Goal: Task Accomplishment & Management: Use online tool/utility

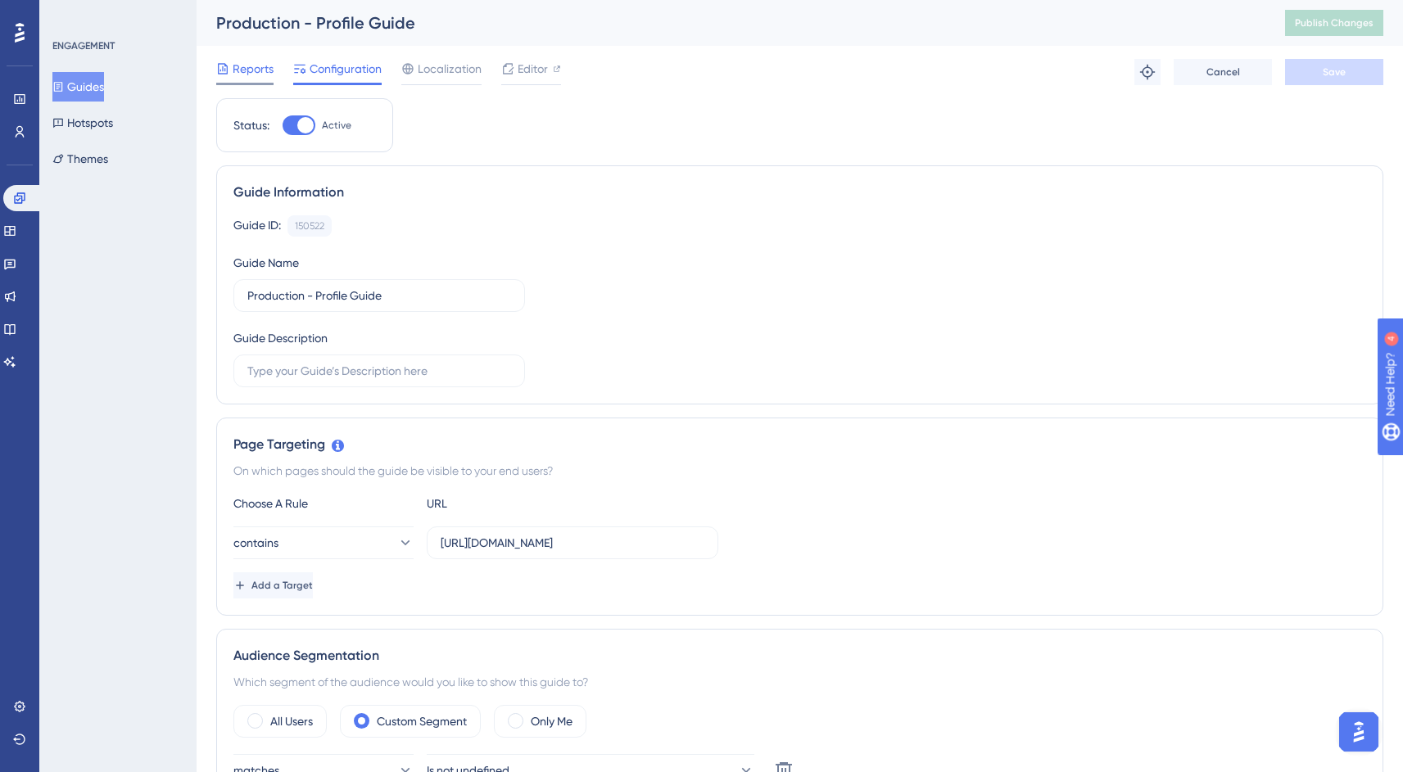
click at [231, 72] on div "Reports" at bounding box center [244, 69] width 57 height 20
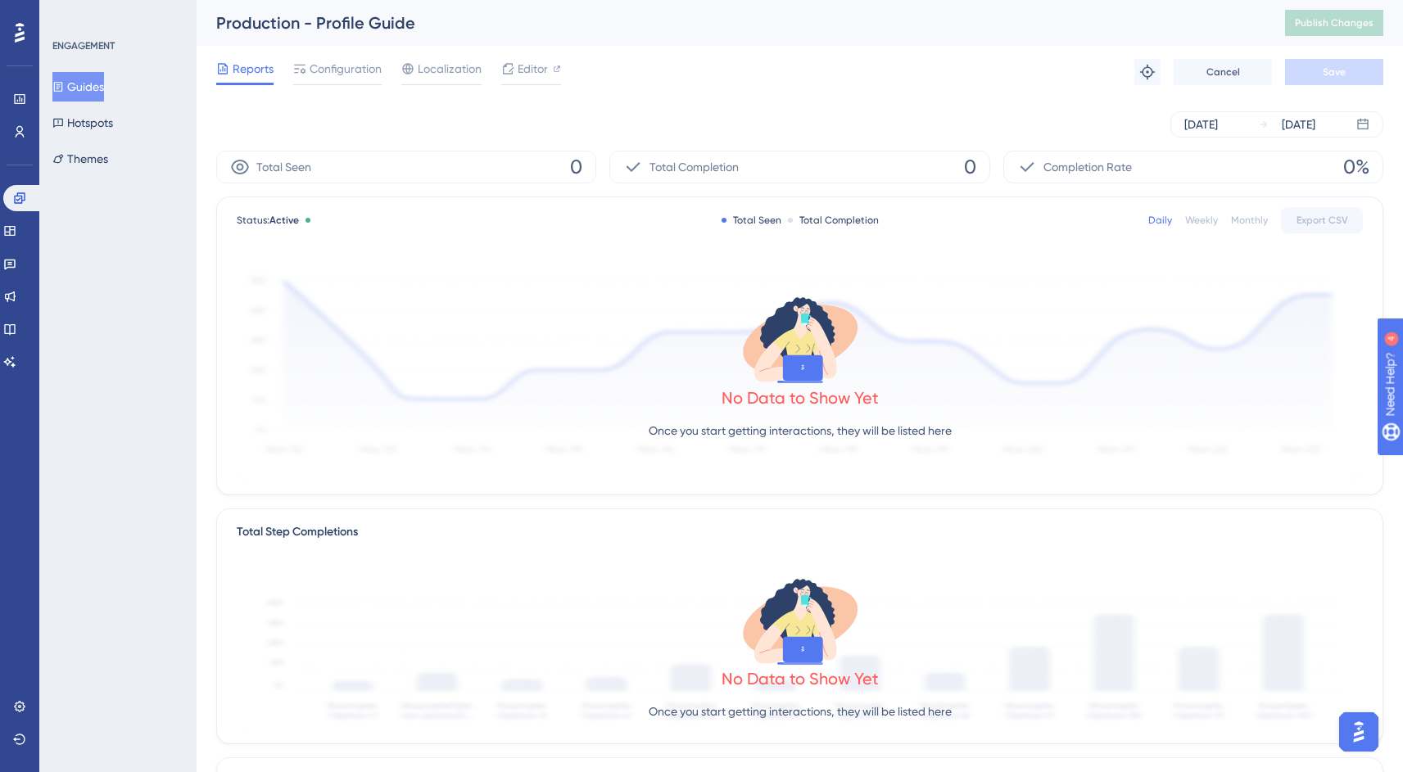
click at [104, 87] on button "Guides" at bounding box center [78, 86] width 52 height 29
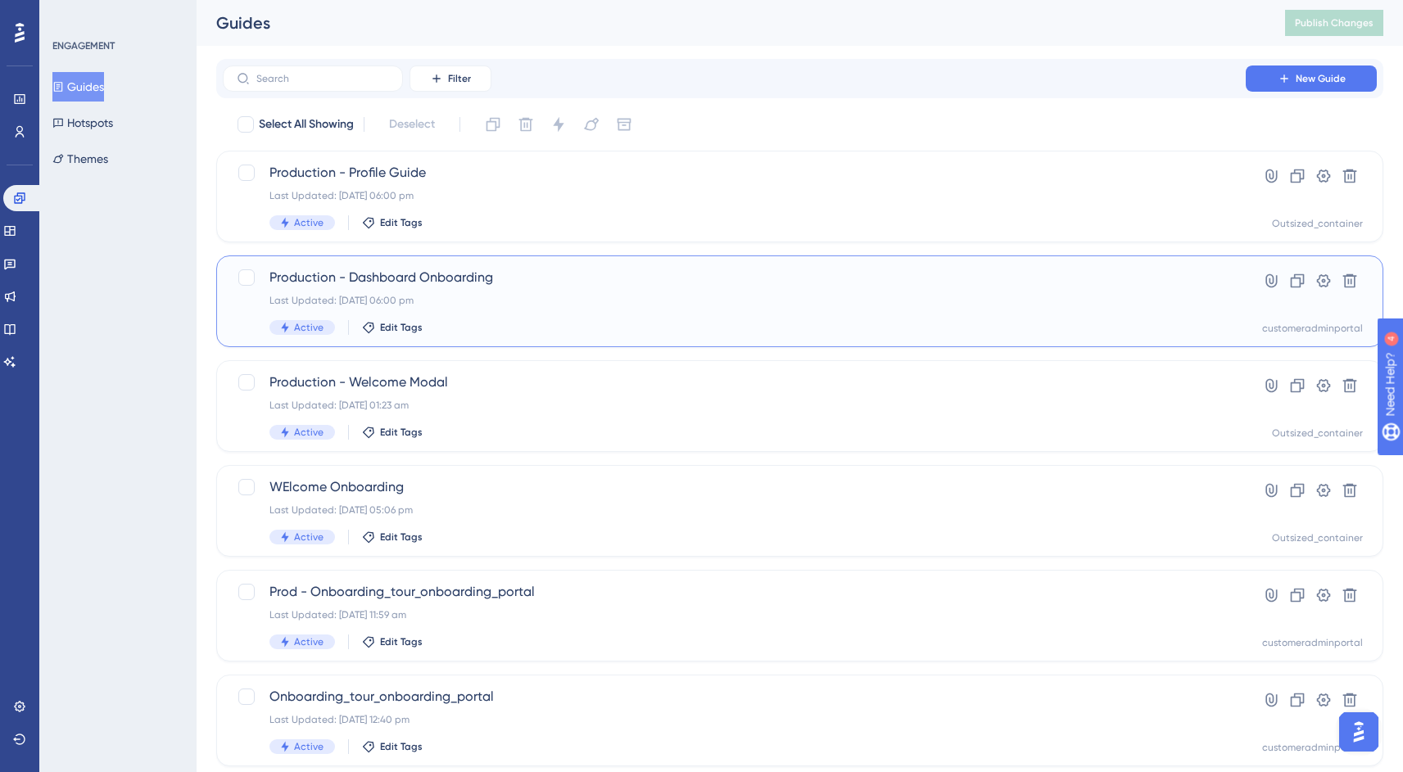
click at [617, 296] on div "Last Updated: [DATE] 06:00 pm" at bounding box center [733, 300] width 929 height 13
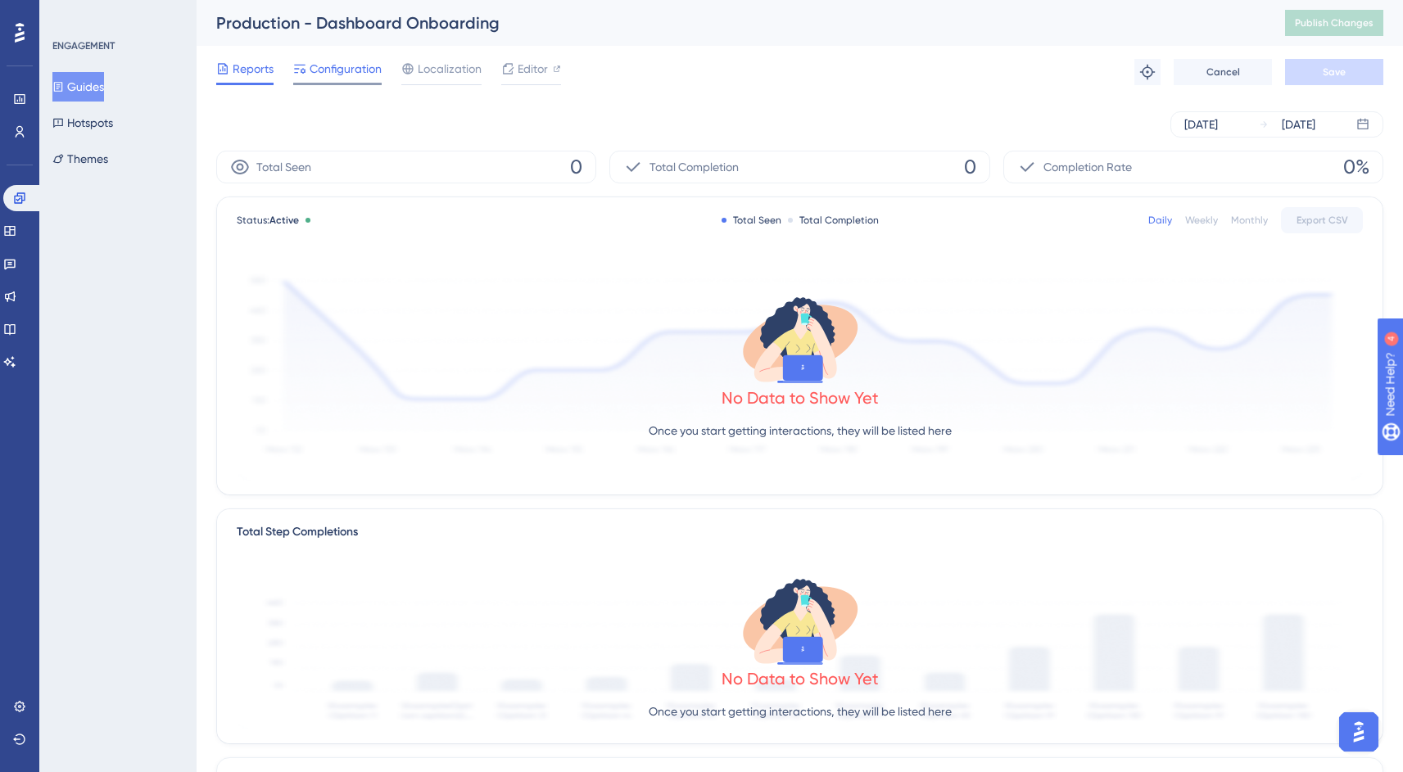
click at [350, 77] on span "Configuration" at bounding box center [346, 69] width 72 height 20
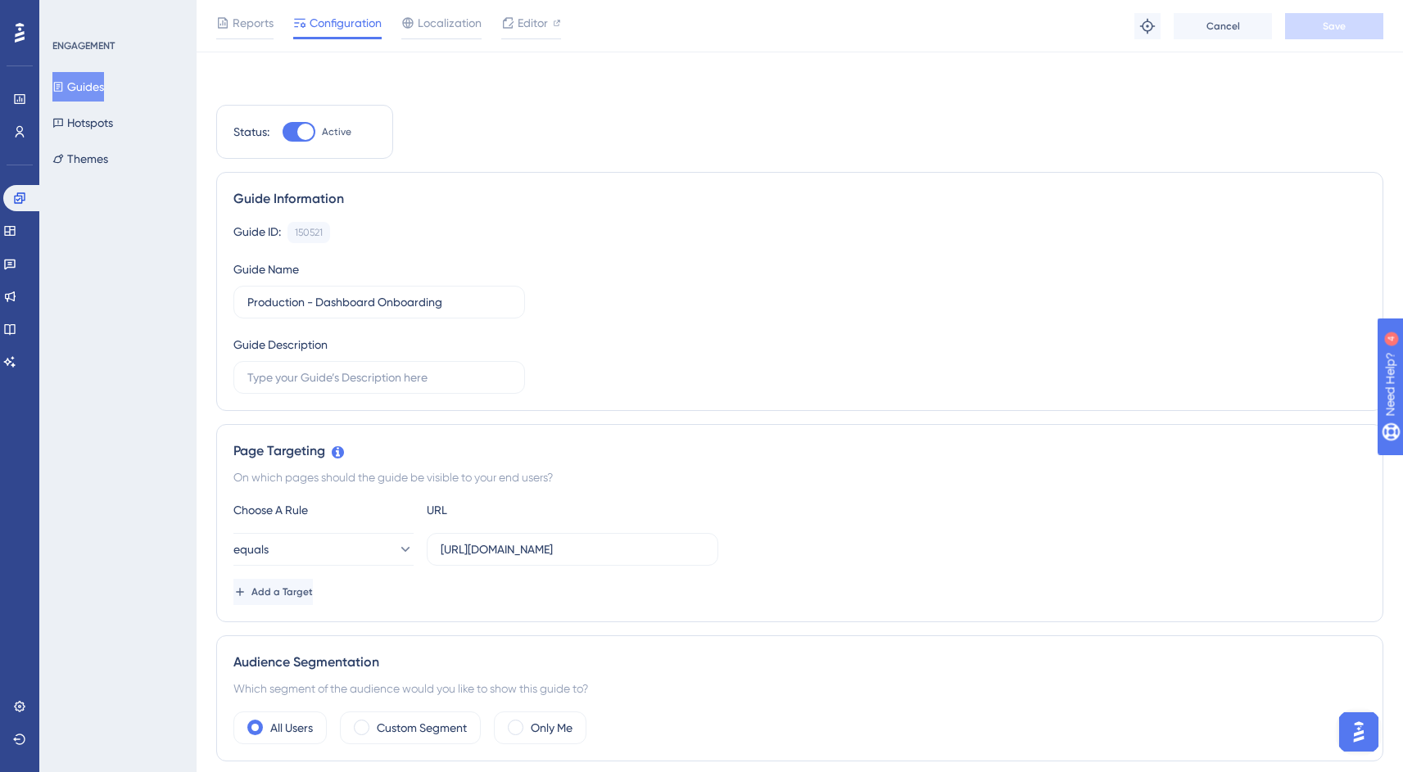
scroll to position [972, 0]
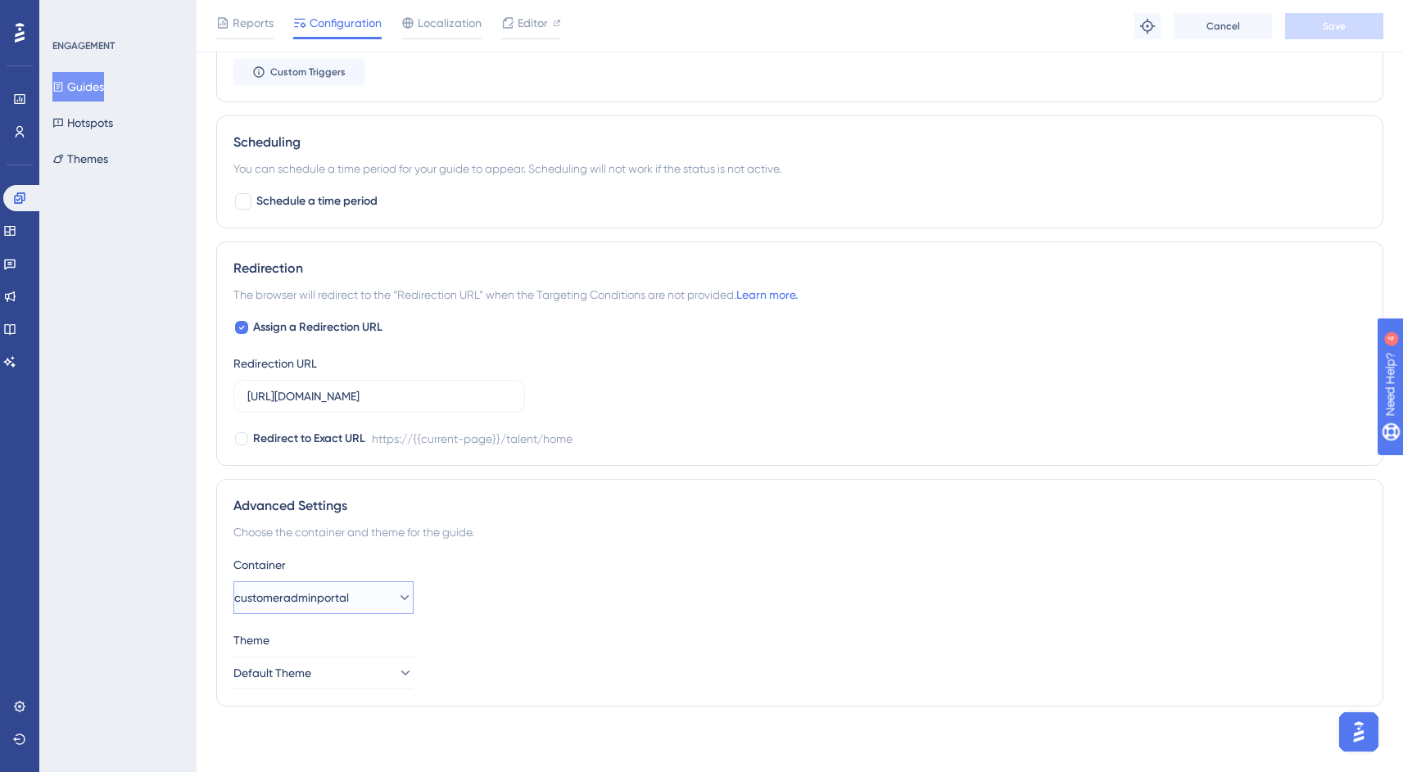
click at [381, 597] on button "customeradminportal" at bounding box center [323, 597] width 180 height 33
click at [359, 652] on span "Outsized_container" at bounding box center [308, 648] width 102 height 20
click at [1312, 34] on button "Save" at bounding box center [1334, 26] width 98 height 26
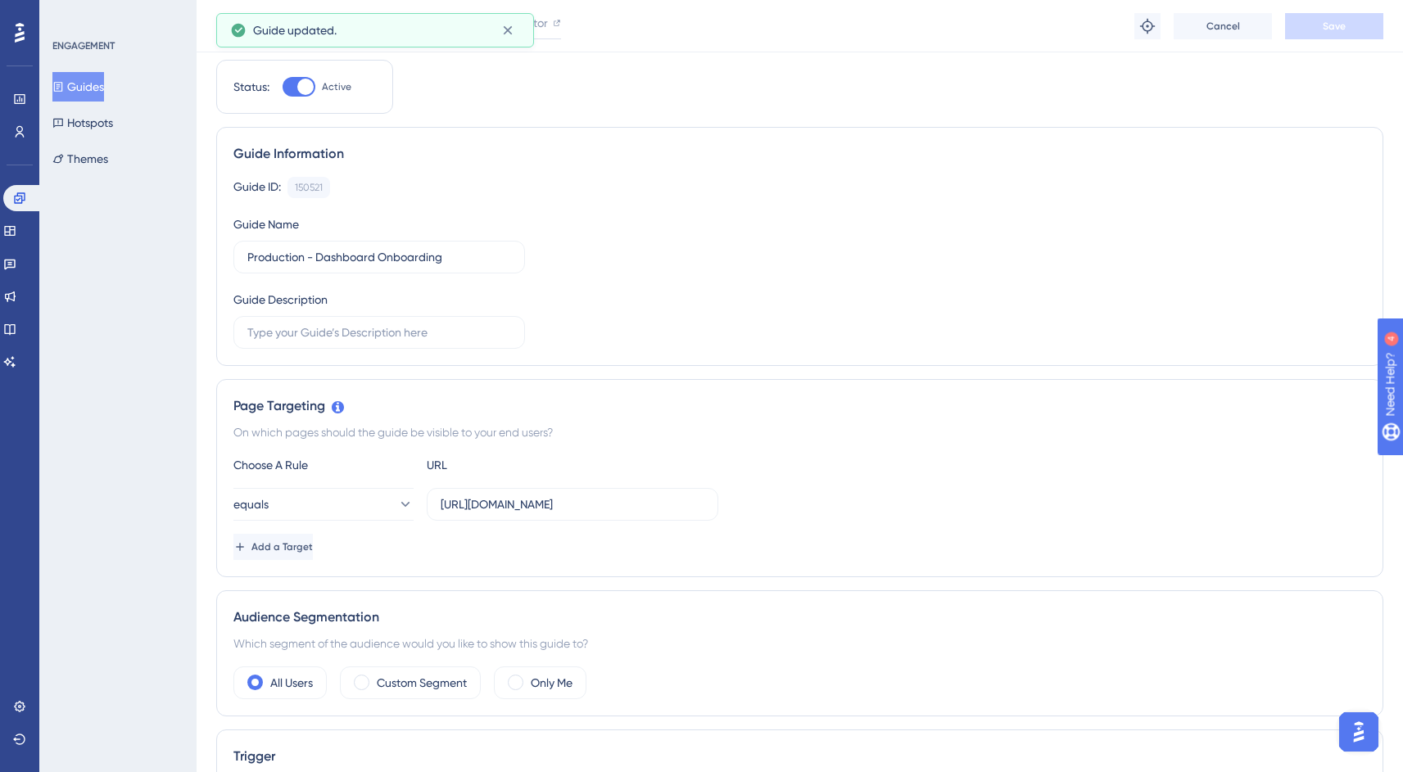
scroll to position [0, 0]
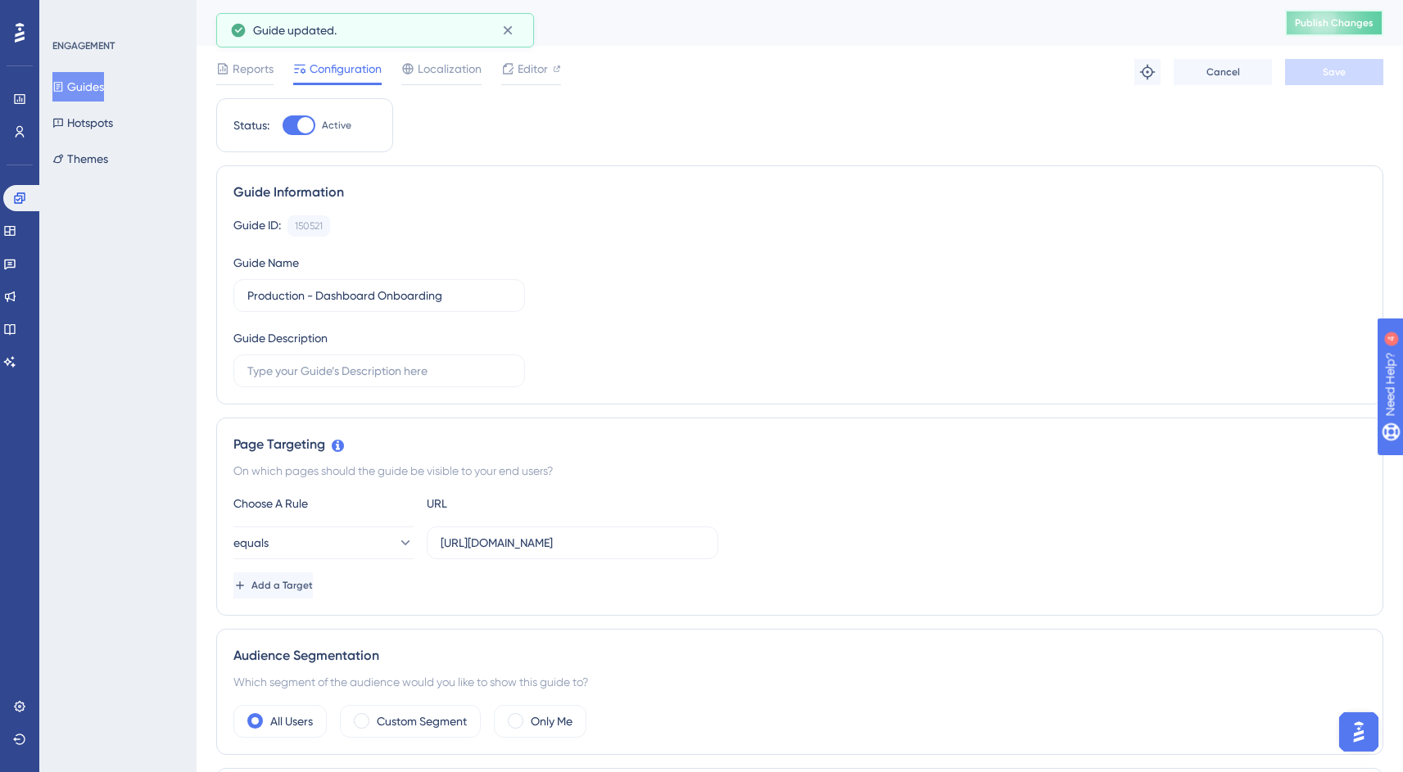
click at [1329, 16] on button "Publish Changes" at bounding box center [1334, 23] width 98 height 26
click at [103, 91] on button "Guides" at bounding box center [78, 86] width 52 height 29
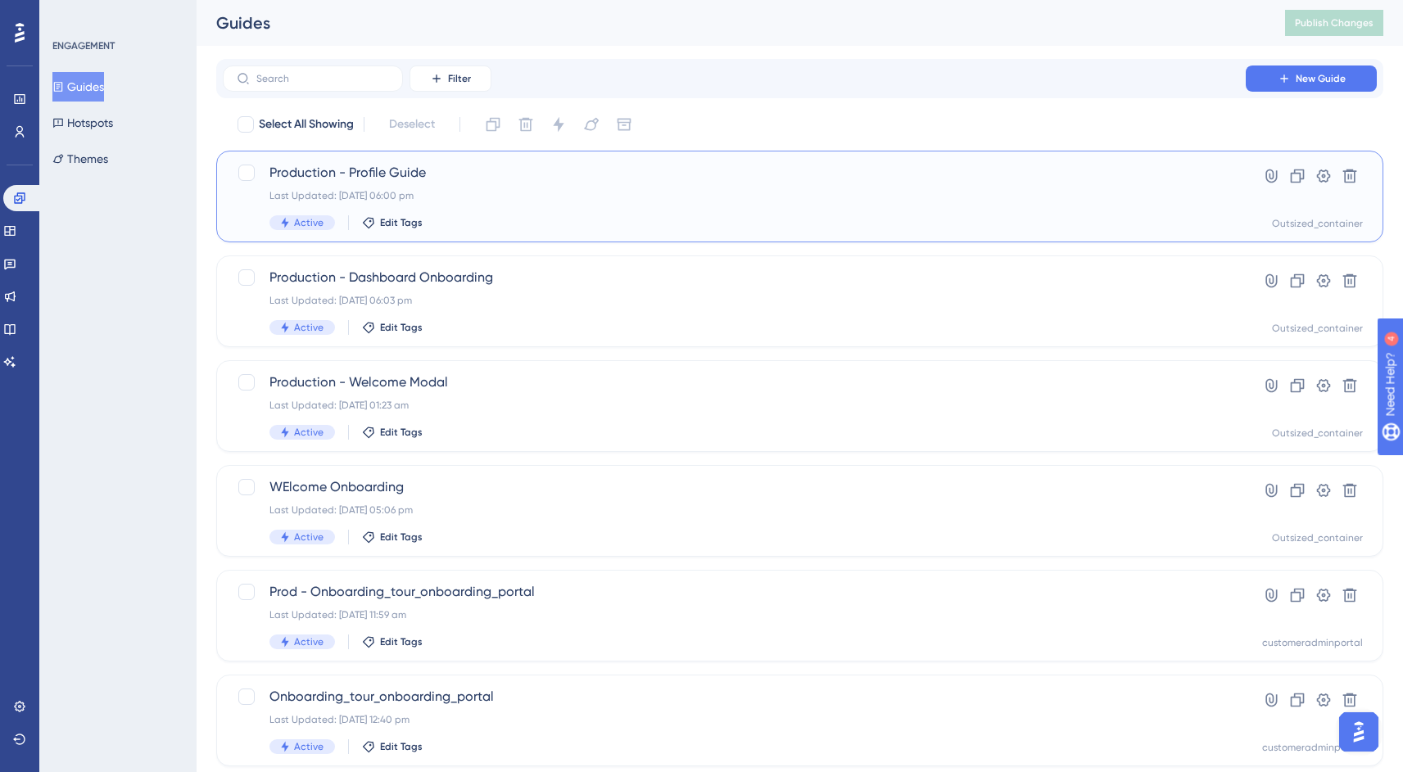
click at [503, 202] on div "Production - Profile Guide Last Updated: [DATE] 06:00 pm Active Edit Tags" at bounding box center [733, 196] width 929 height 67
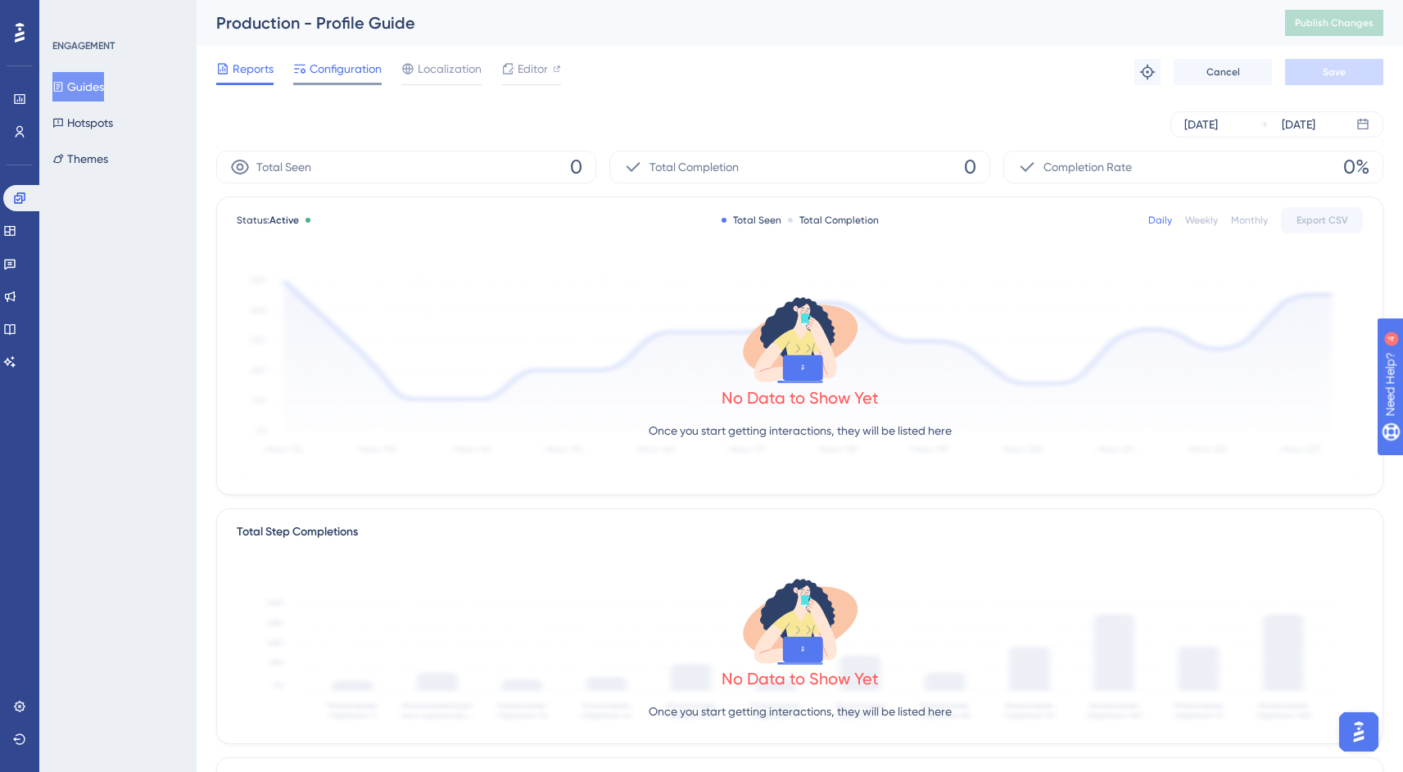
click at [355, 82] on div "Configuration" at bounding box center [337, 72] width 88 height 26
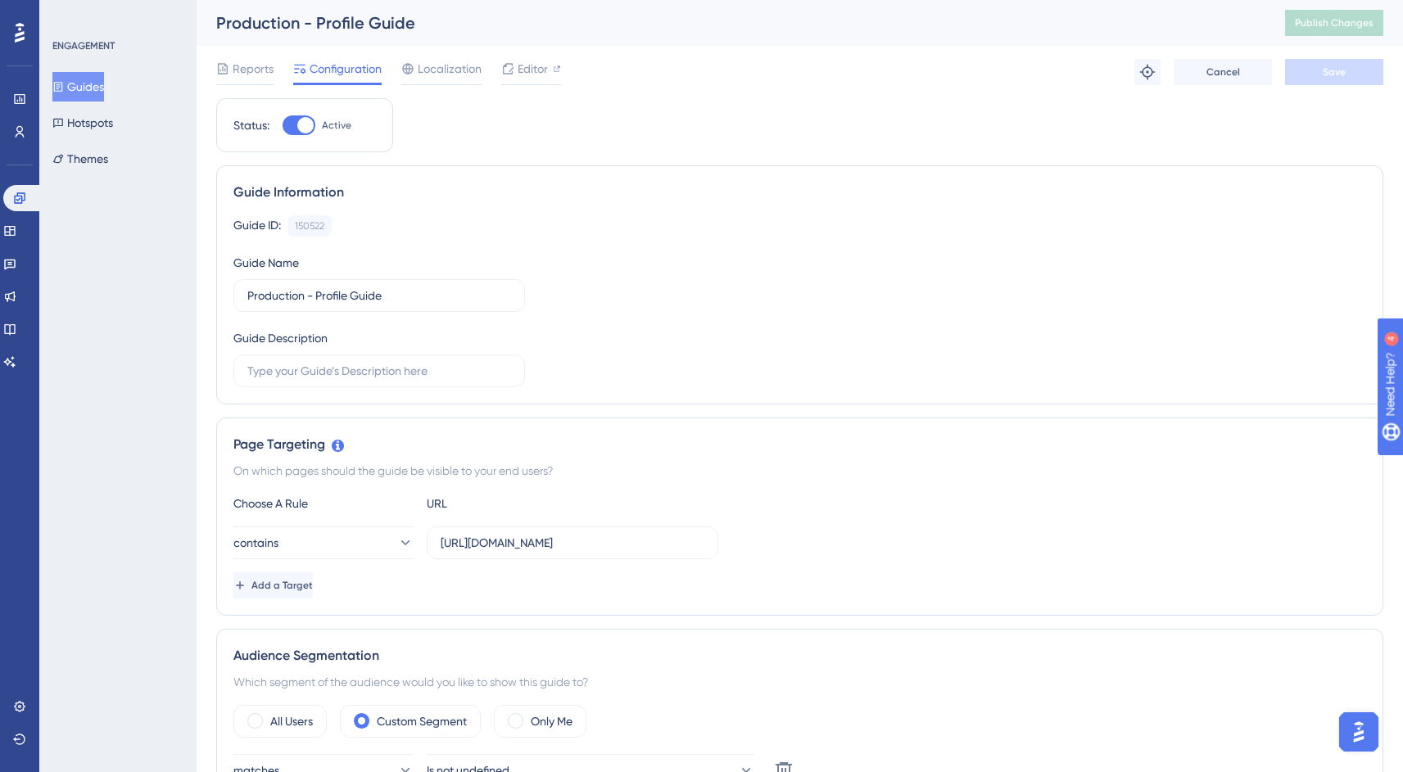
click at [104, 81] on button "Guides" at bounding box center [78, 86] width 52 height 29
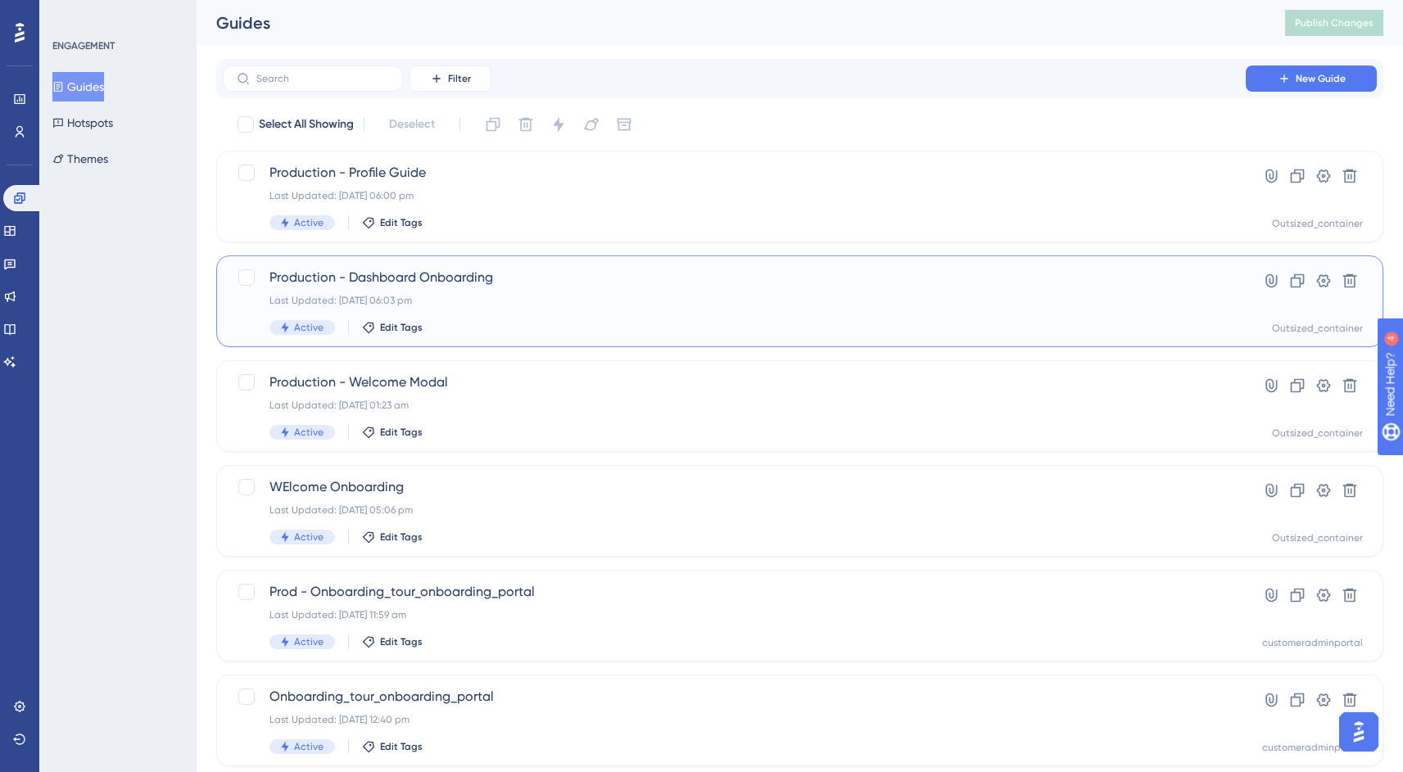
click at [474, 287] on span "Production - Dashboard Onboarding" at bounding box center [733, 278] width 929 height 20
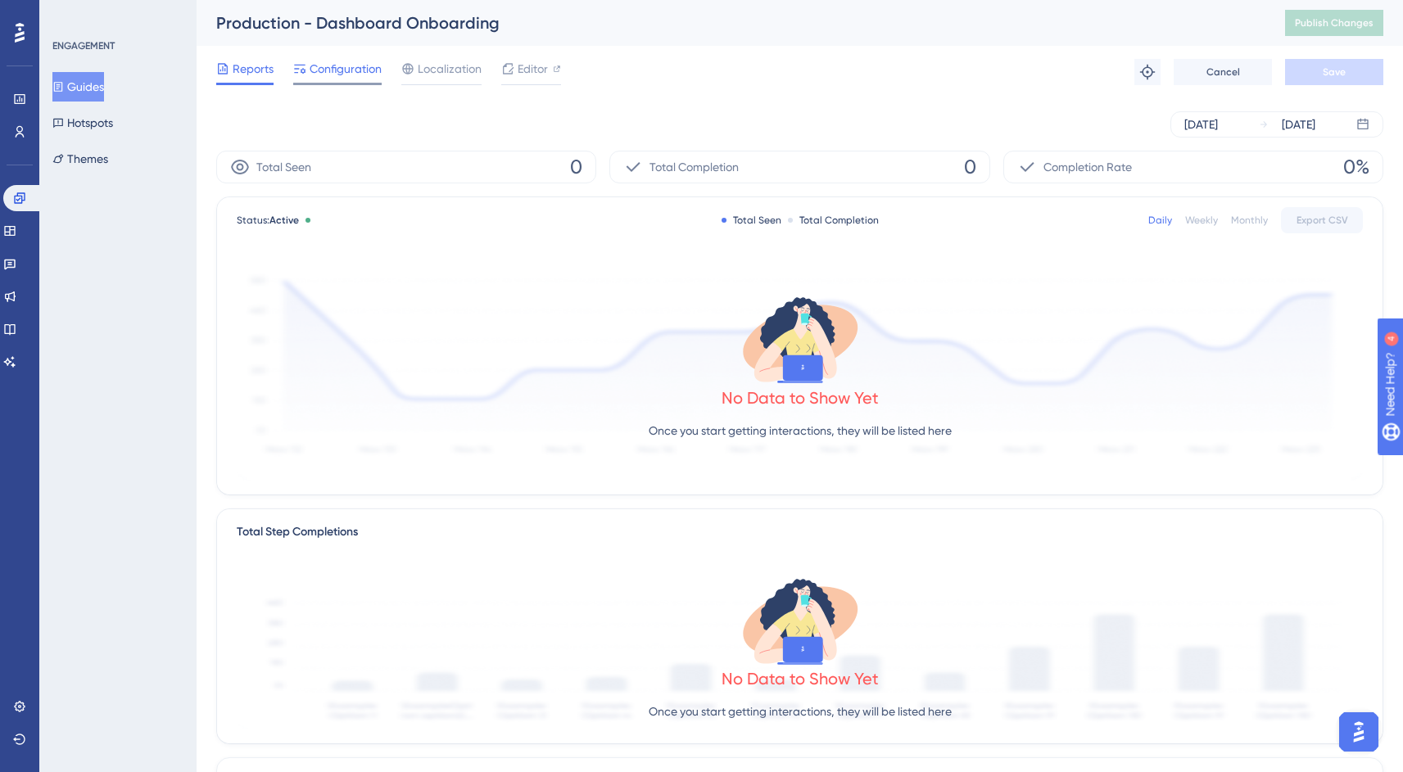
click at [337, 81] on div "Configuration" at bounding box center [337, 72] width 88 height 26
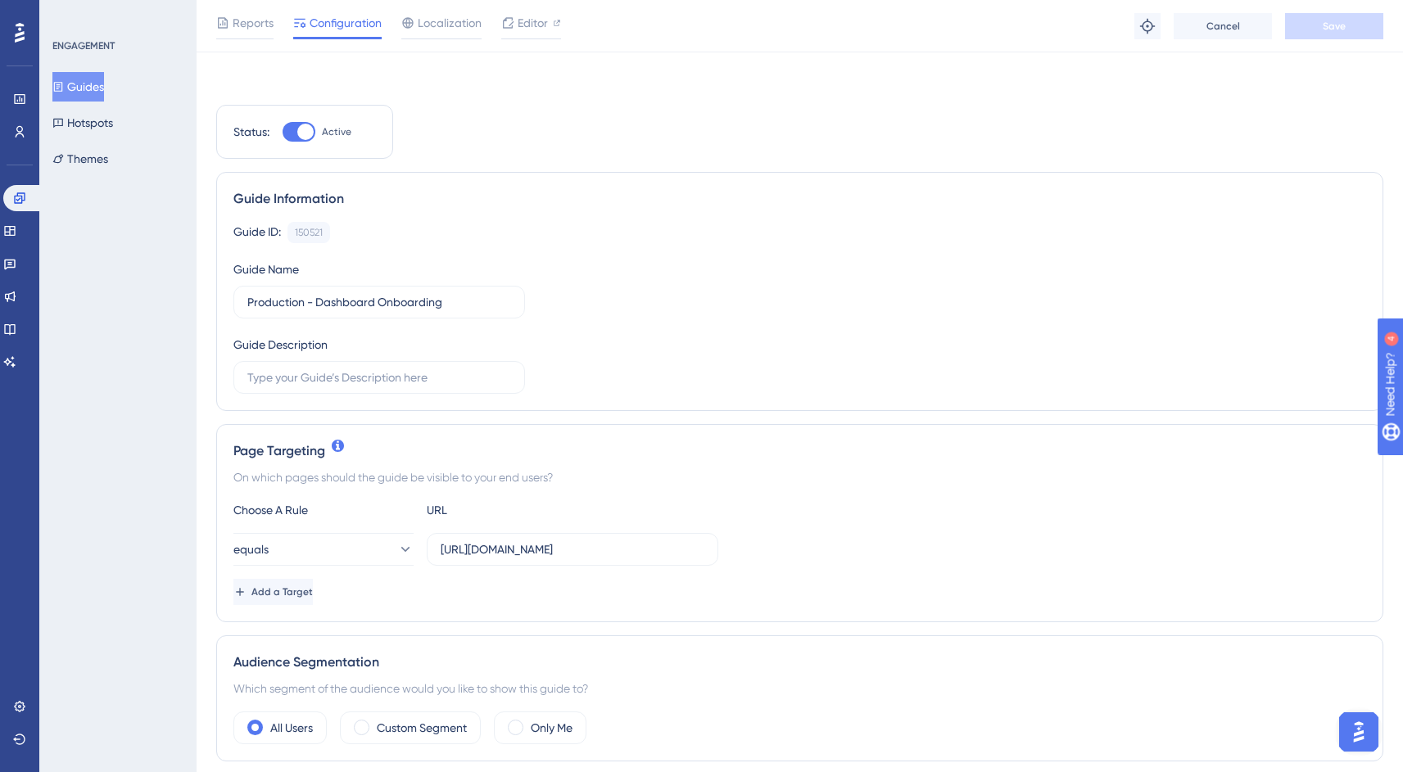
scroll to position [972, 0]
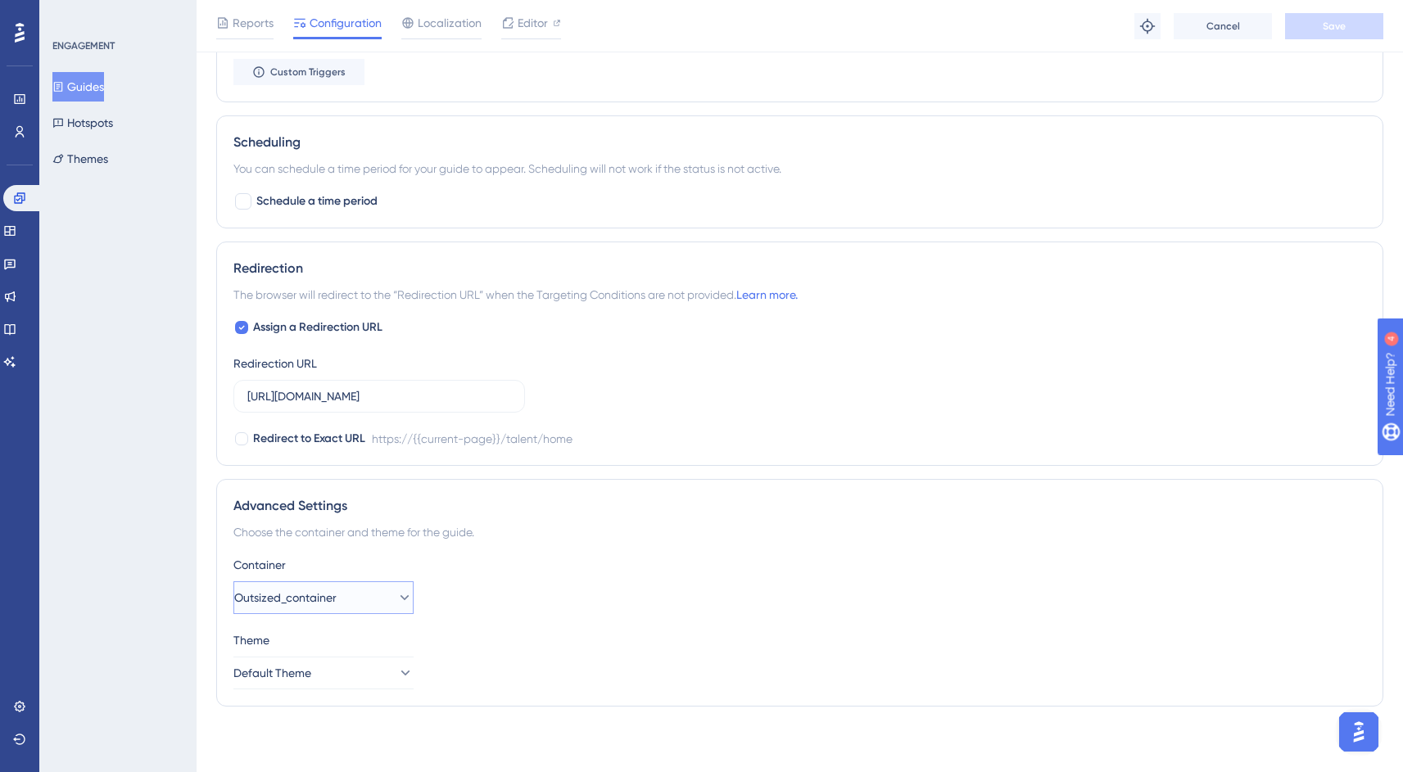
click at [337, 599] on span "Outsized_container" at bounding box center [285, 598] width 102 height 20
click at [366, 648] on div "Outsized_container Outsized_container" at bounding box center [323, 647] width 133 height 33
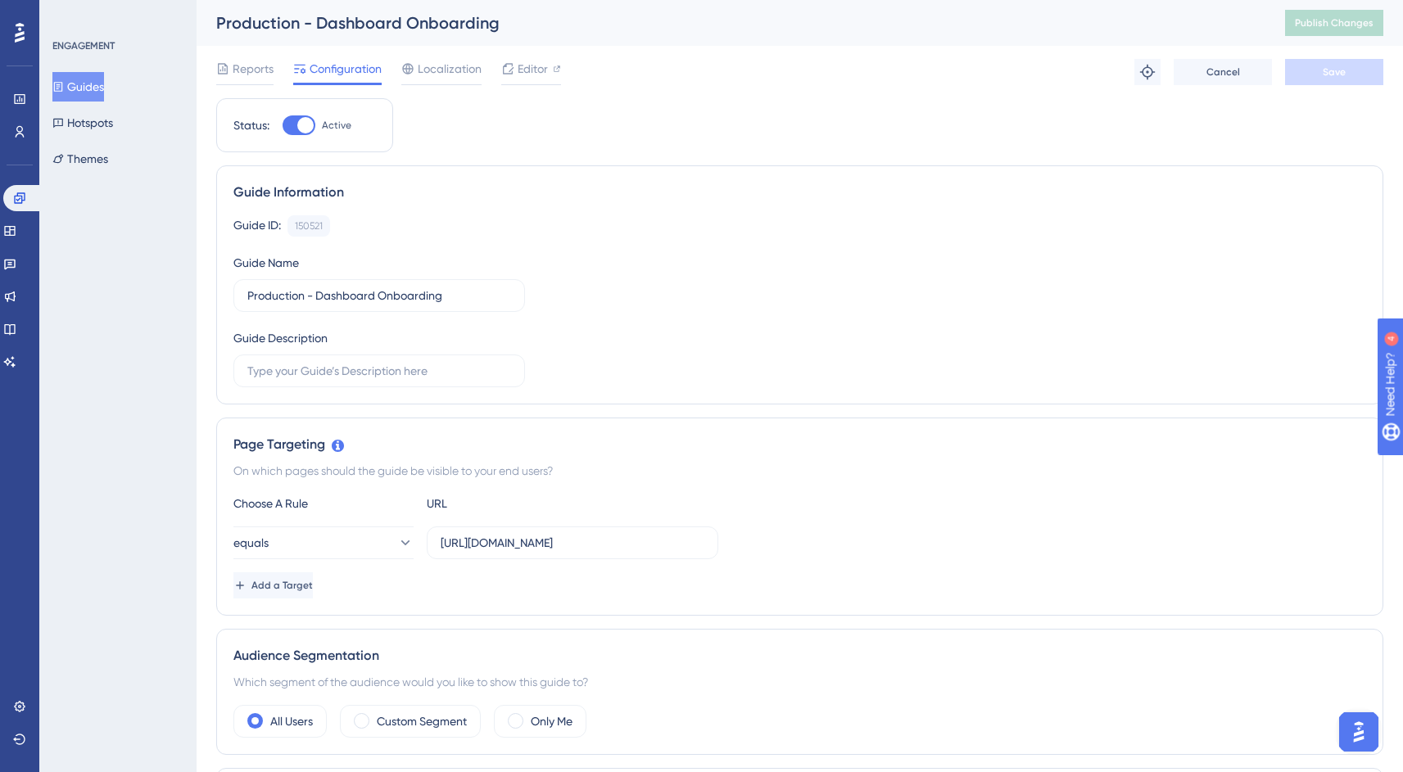
click at [104, 91] on button "Guides" at bounding box center [78, 86] width 52 height 29
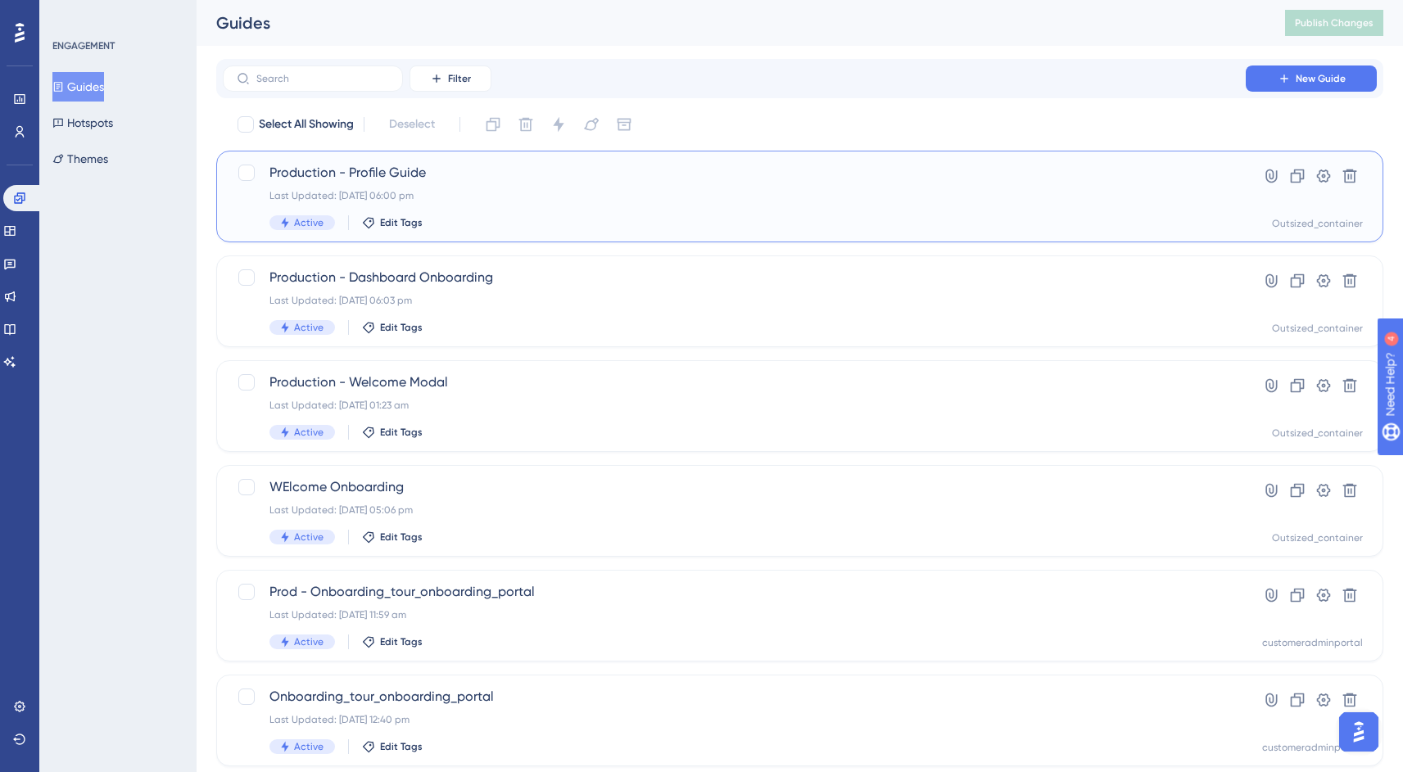
click at [440, 198] on div "Last Updated: [DATE] 06:00 pm" at bounding box center [733, 195] width 929 height 13
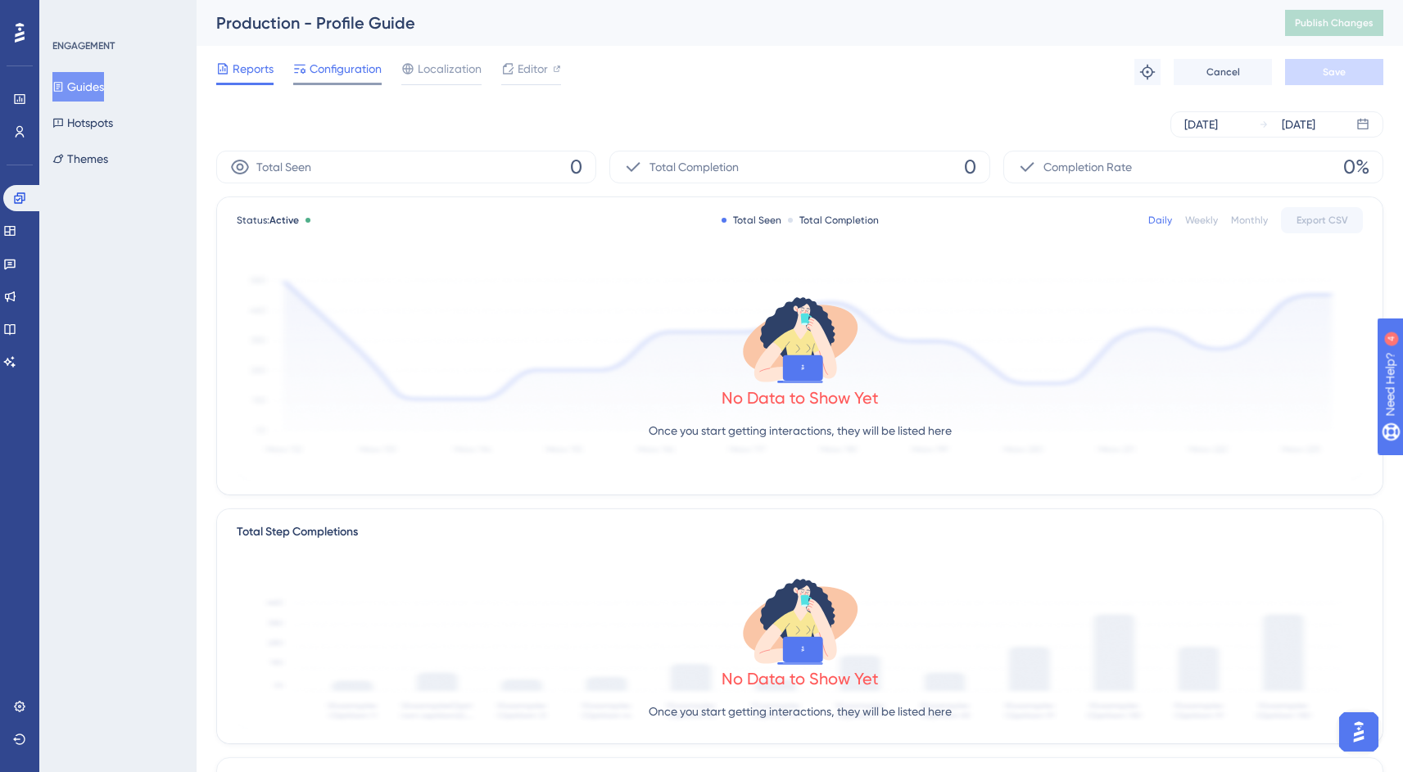
click at [363, 75] on span "Configuration" at bounding box center [346, 69] width 72 height 20
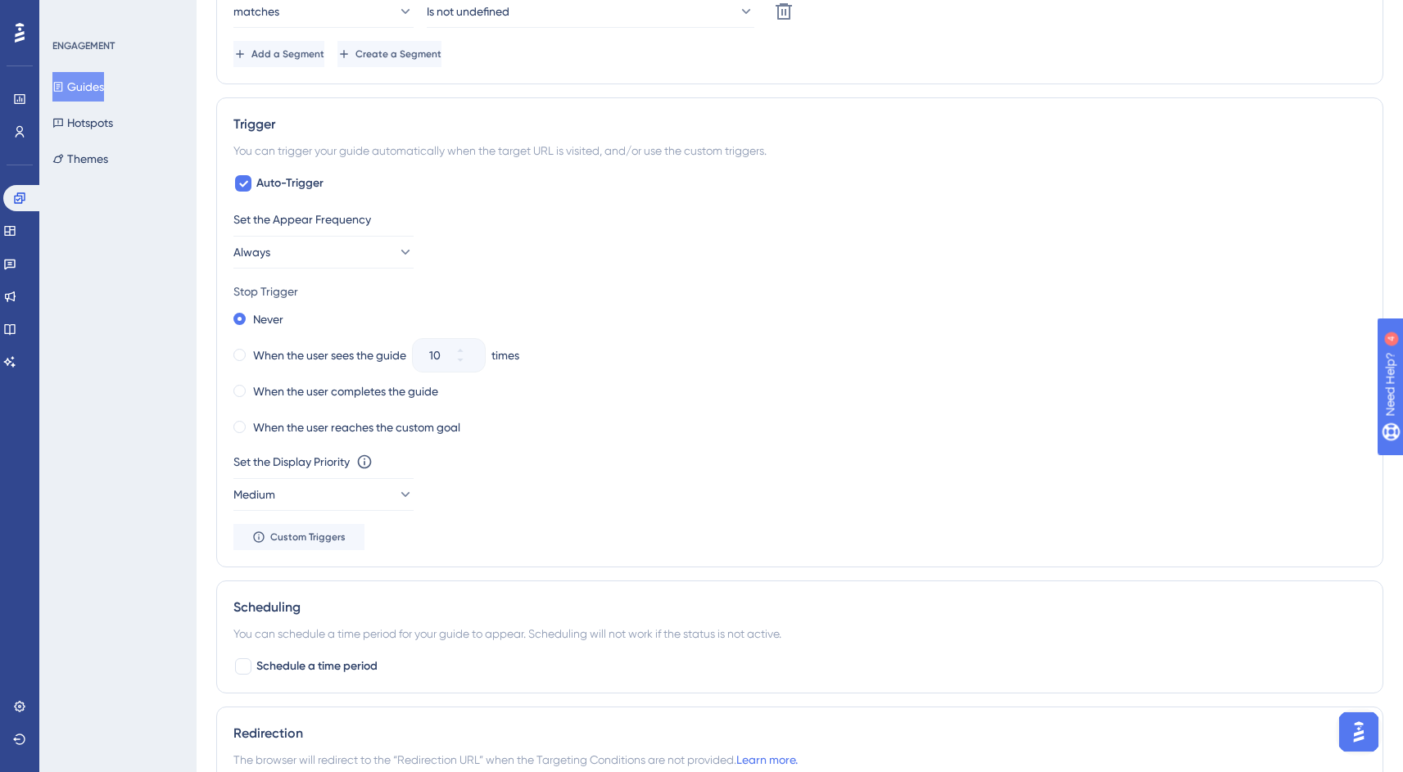
scroll to position [1231, 0]
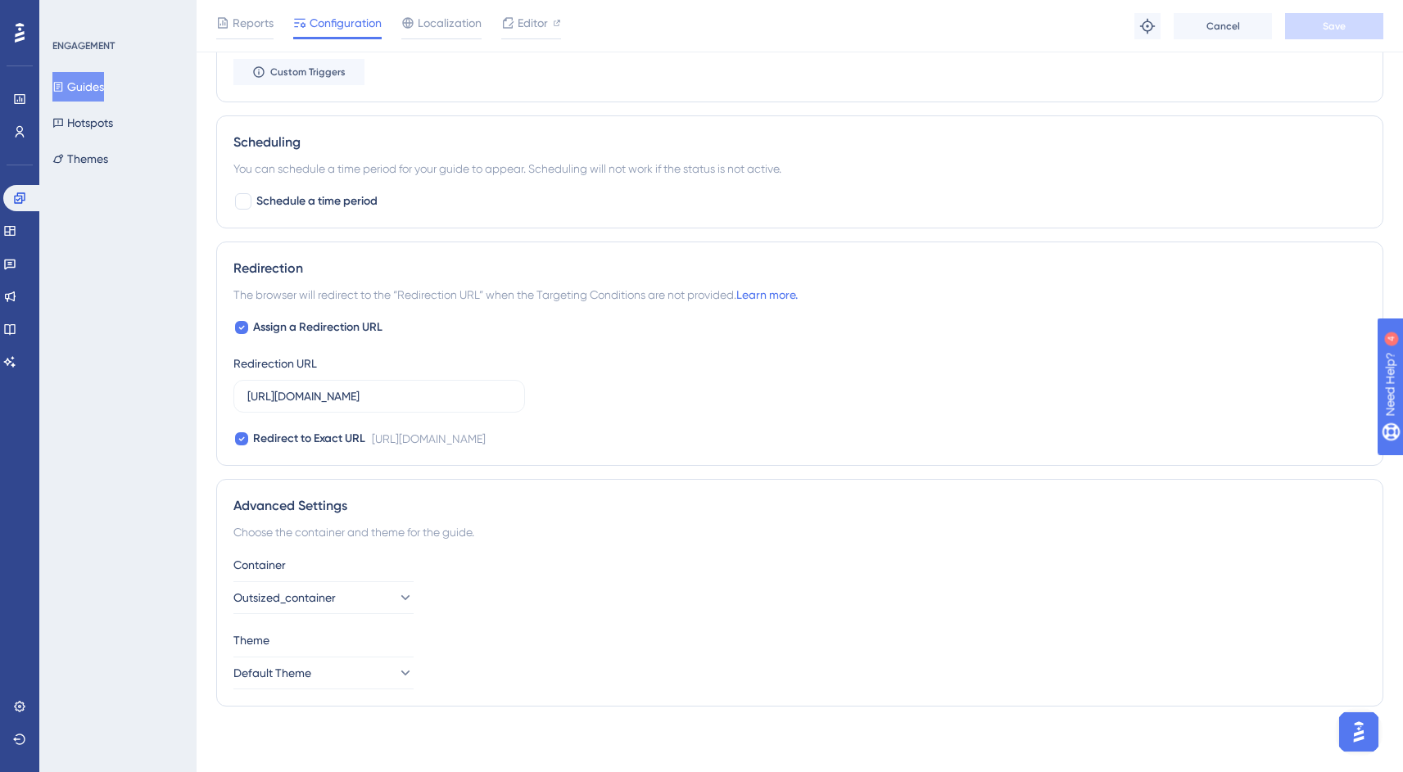
click at [95, 88] on button "Guides" at bounding box center [78, 86] width 52 height 29
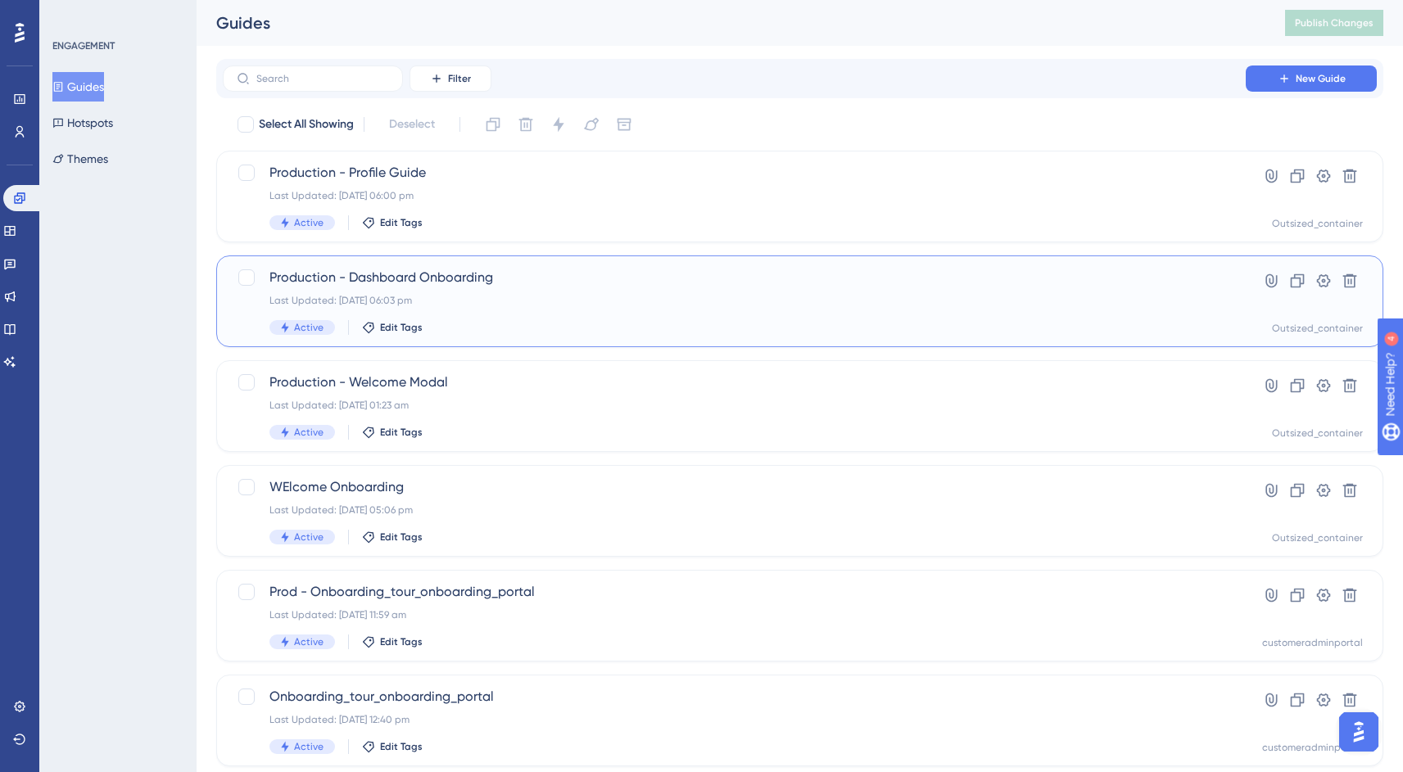
click at [450, 268] on span "Production - Dashboard Onboarding" at bounding box center [733, 278] width 929 height 20
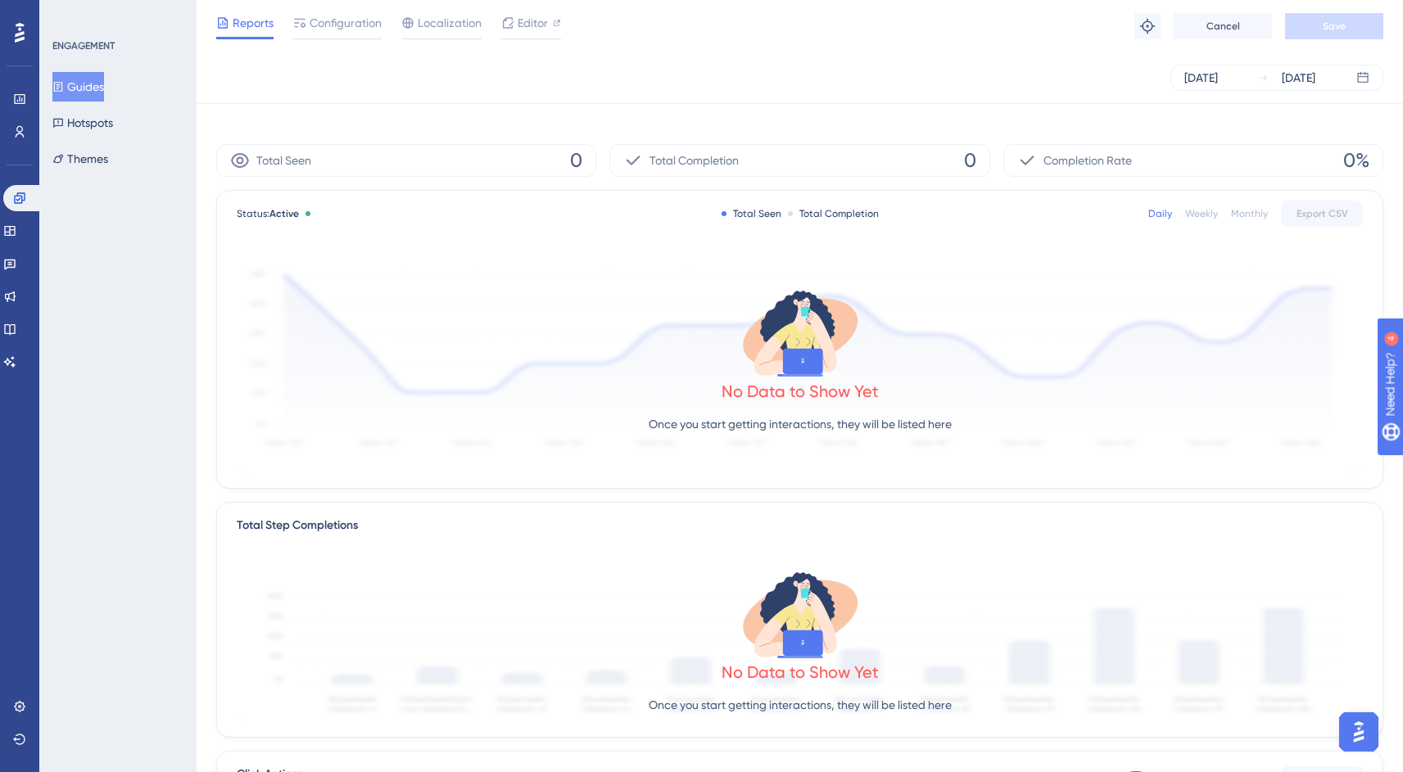
scroll to position [371, 0]
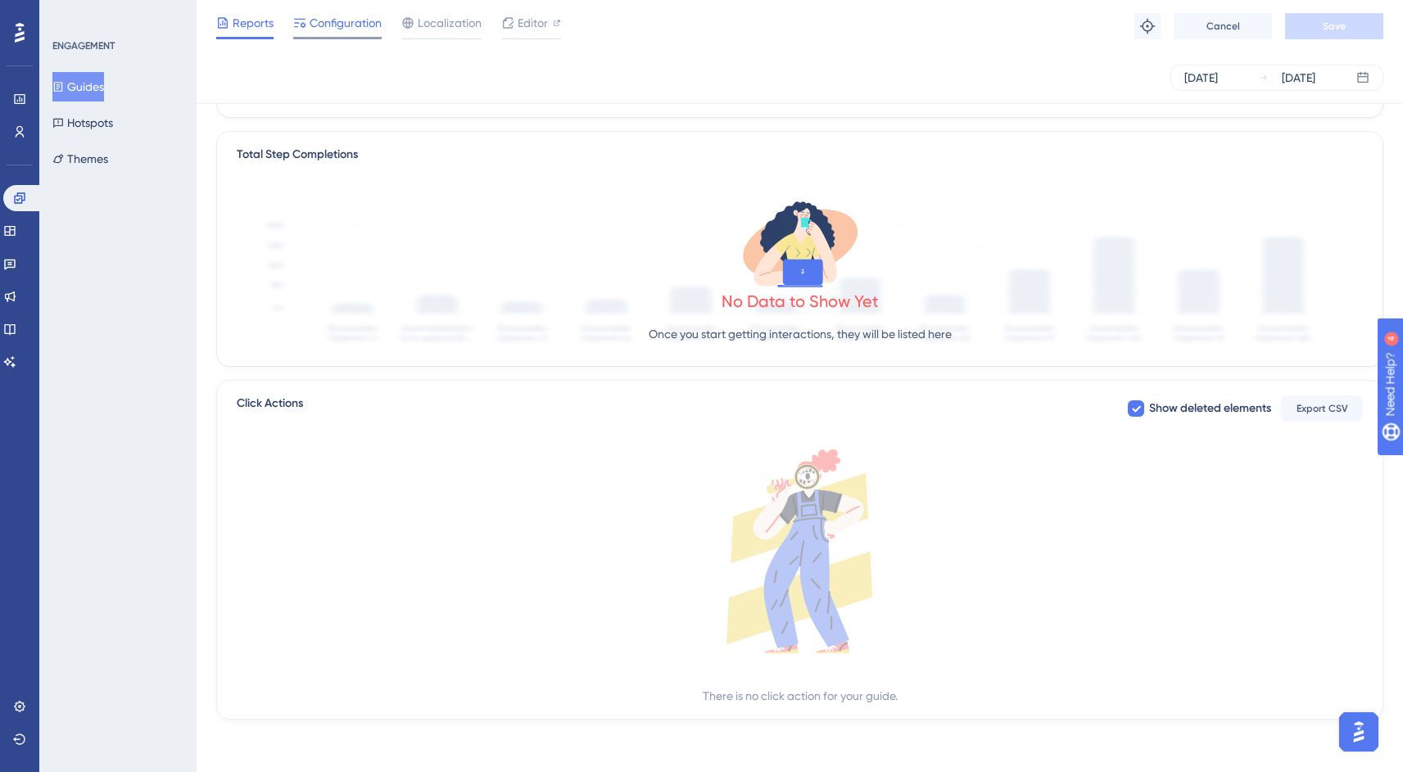
click at [320, 33] on div "Configuration" at bounding box center [337, 26] width 88 height 26
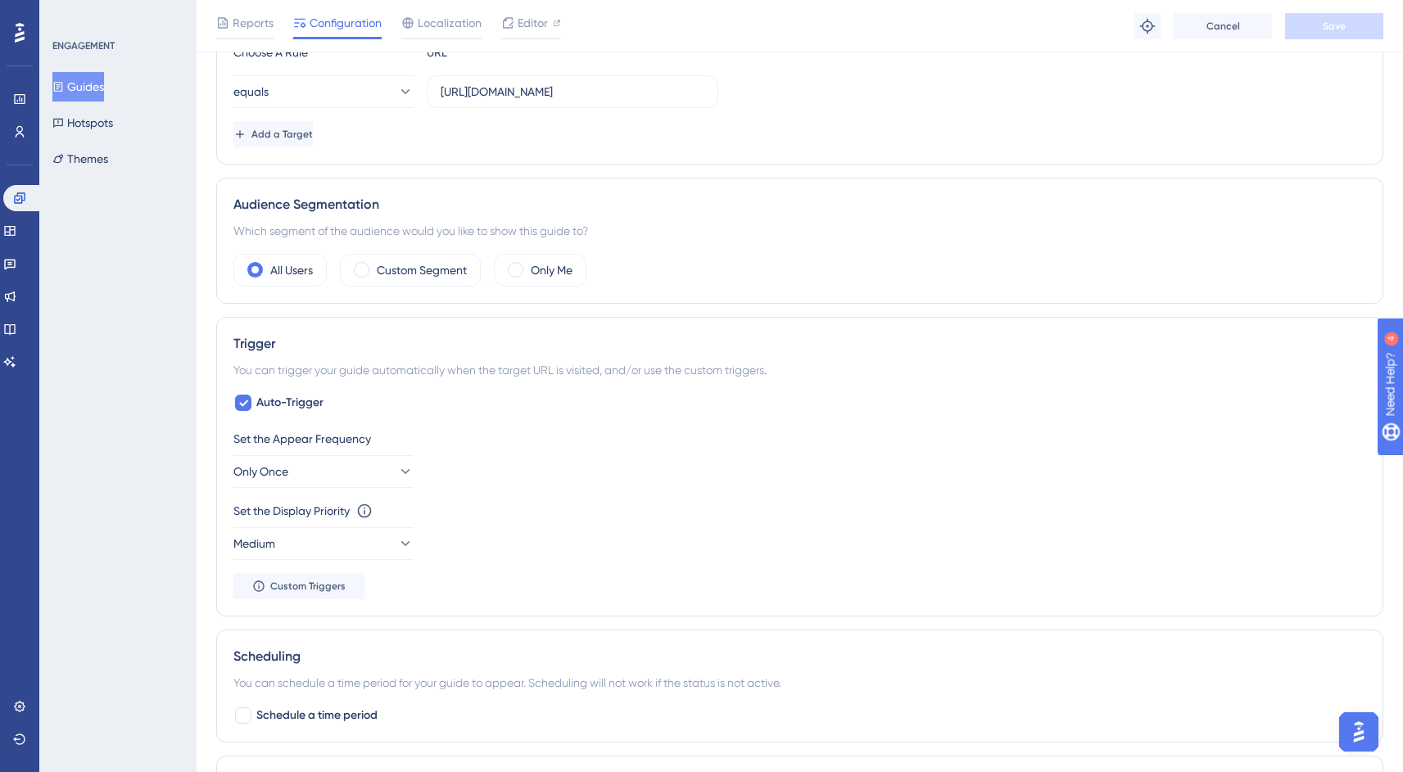
scroll to position [972, 0]
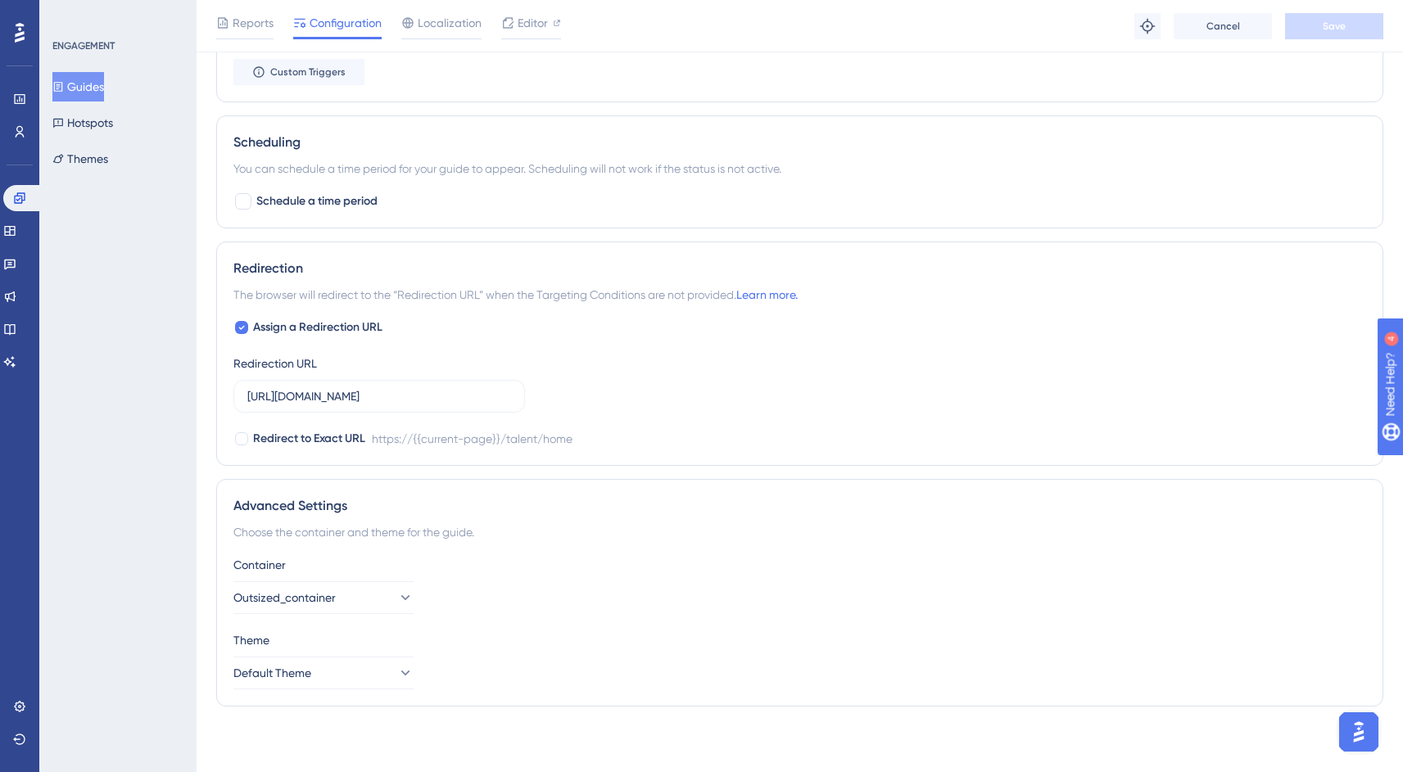
click at [97, 75] on button "Guides" at bounding box center [78, 86] width 52 height 29
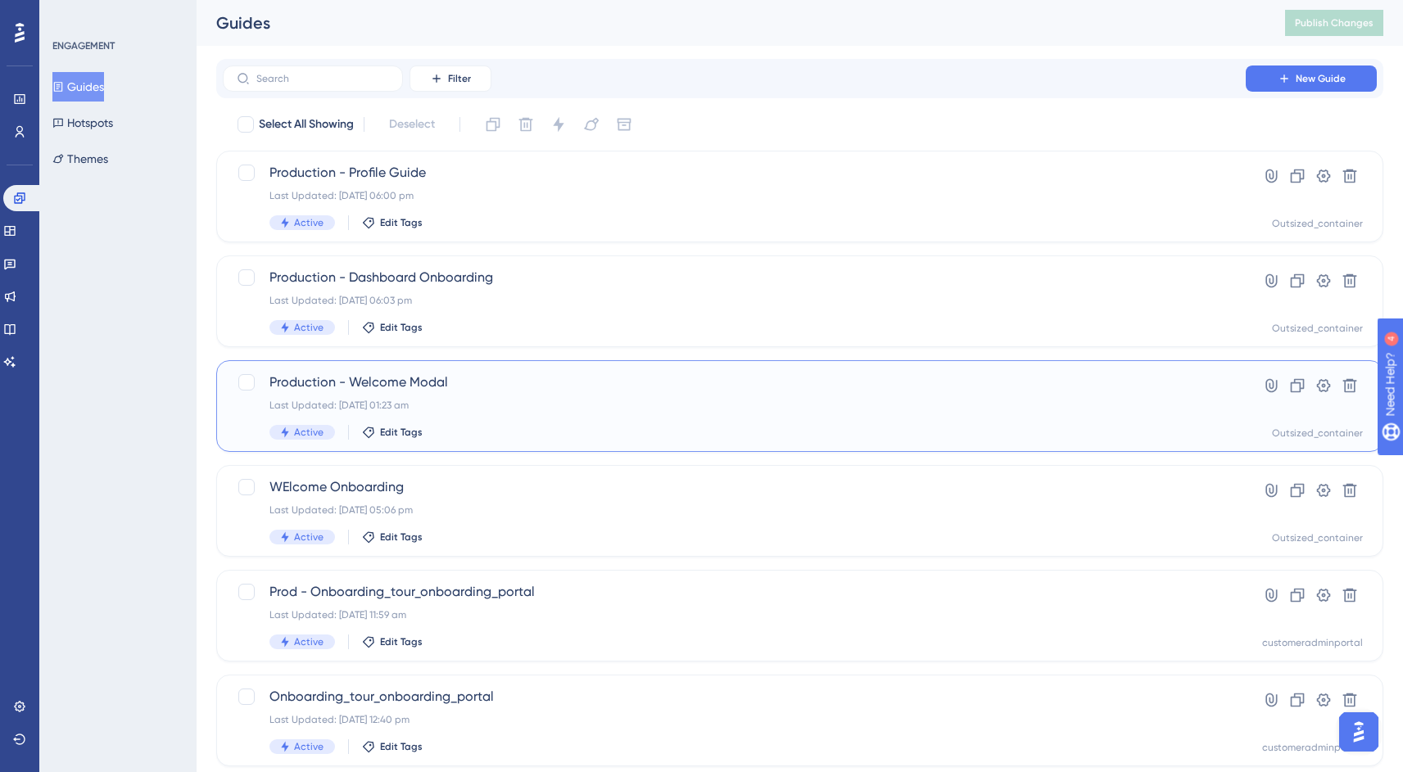
click at [475, 384] on span "Production - Welcome Modal" at bounding box center [733, 383] width 929 height 20
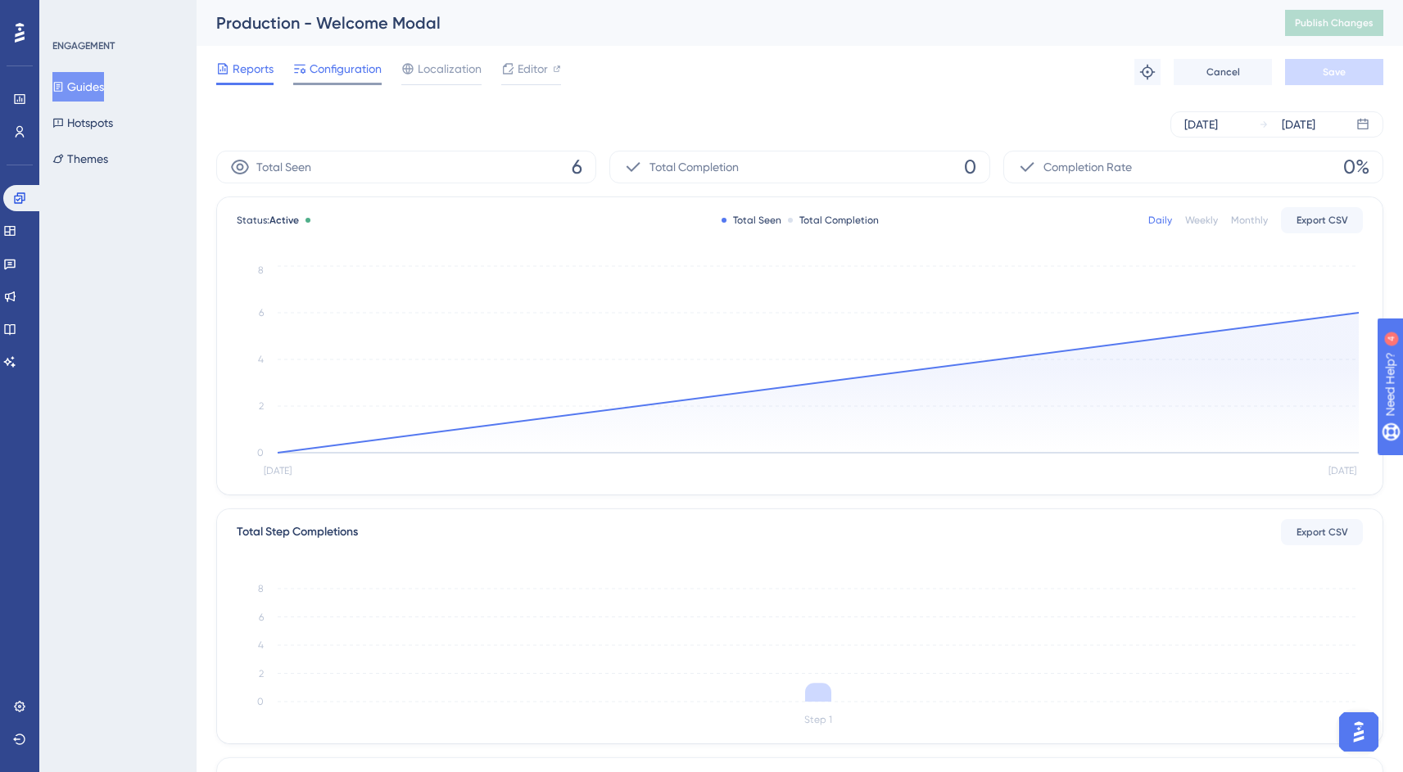
click at [344, 70] on span "Configuration" at bounding box center [346, 69] width 72 height 20
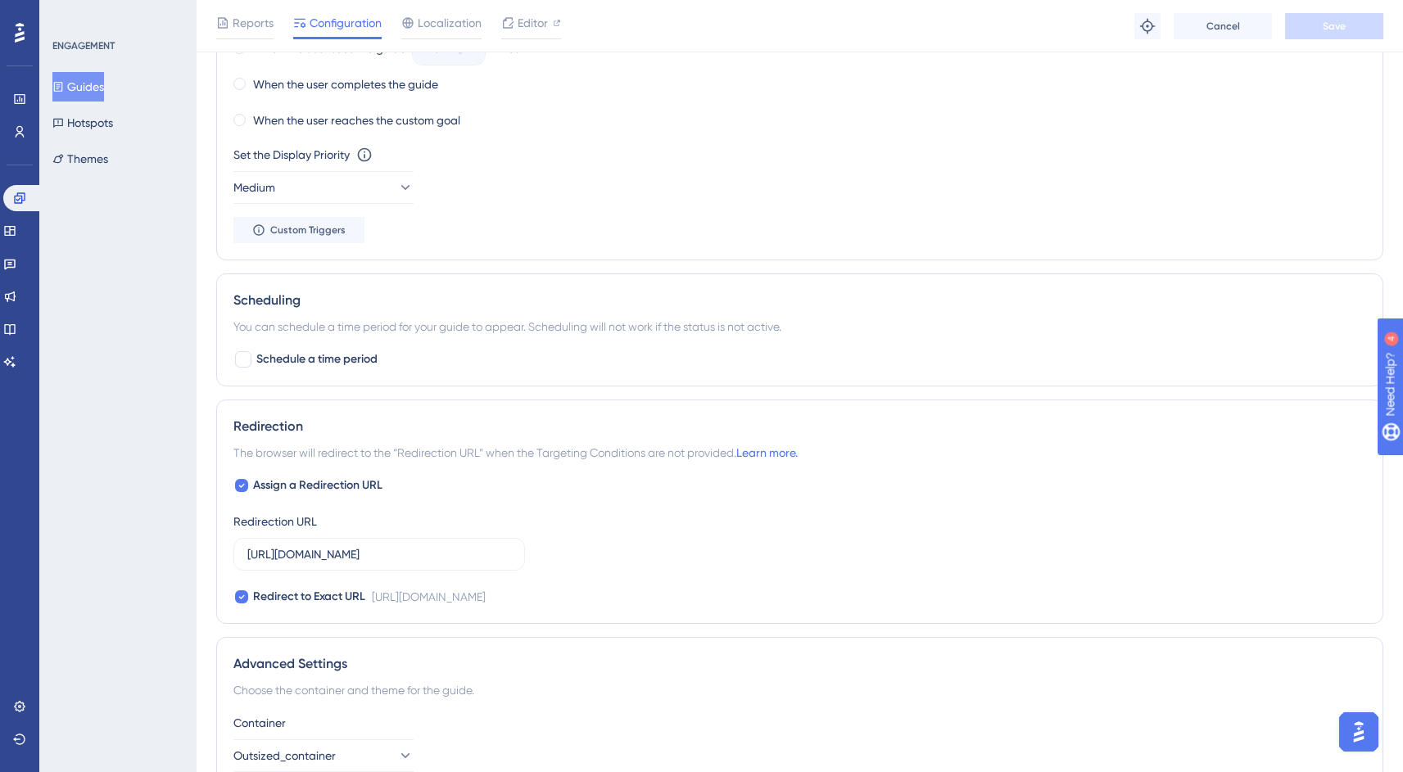
scroll to position [1342, 0]
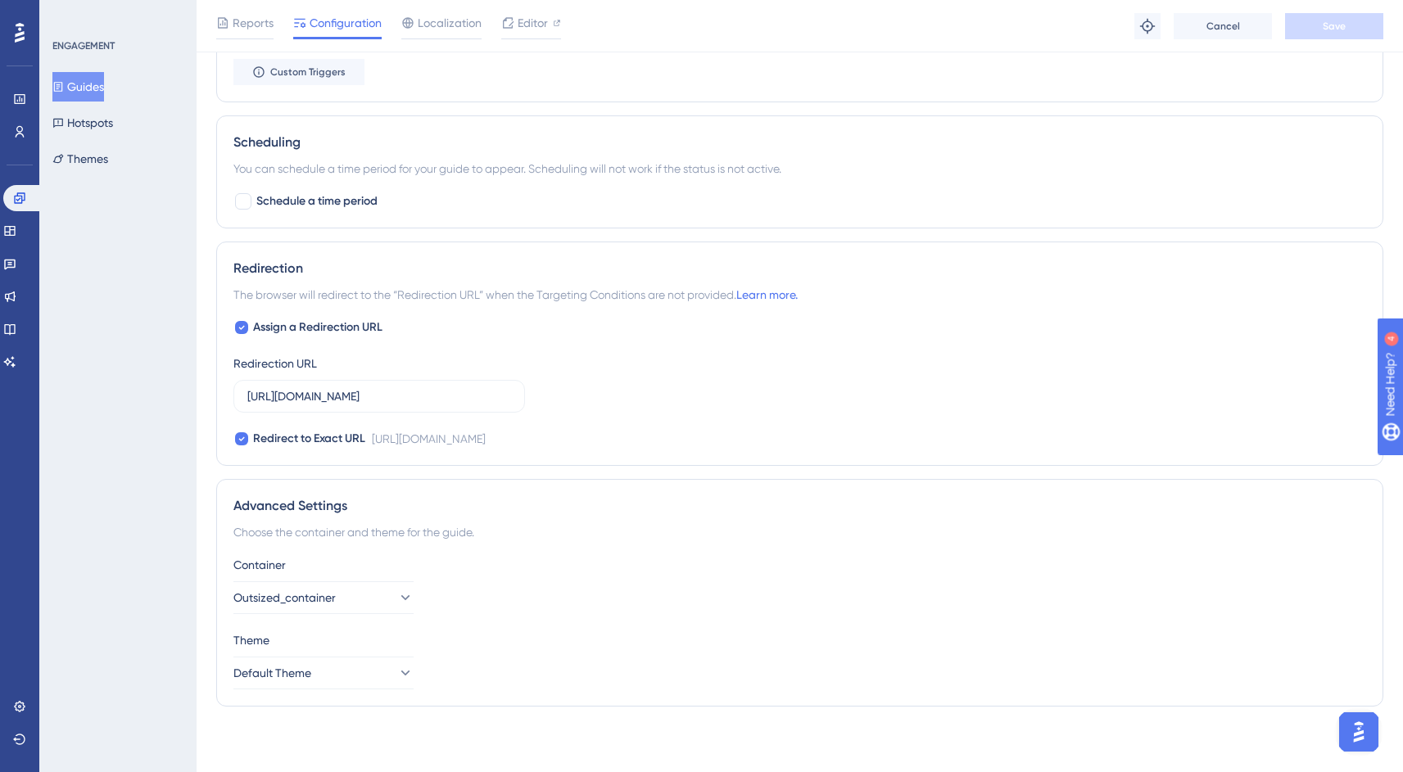
click at [101, 88] on button "Guides" at bounding box center [78, 86] width 52 height 29
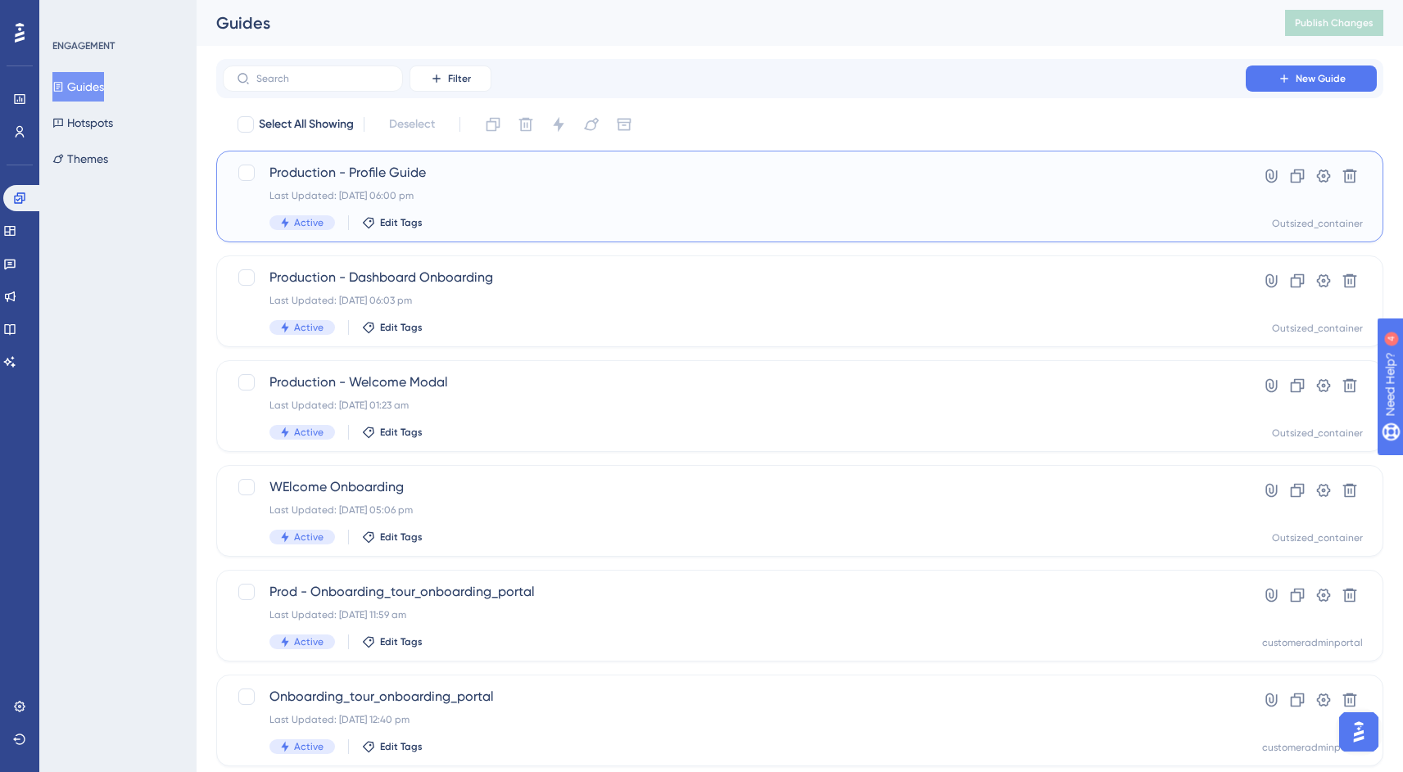
click at [500, 198] on div "Last Updated: [DATE] 06:00 pm" at bounding box center [733, 195] width 929 height 13
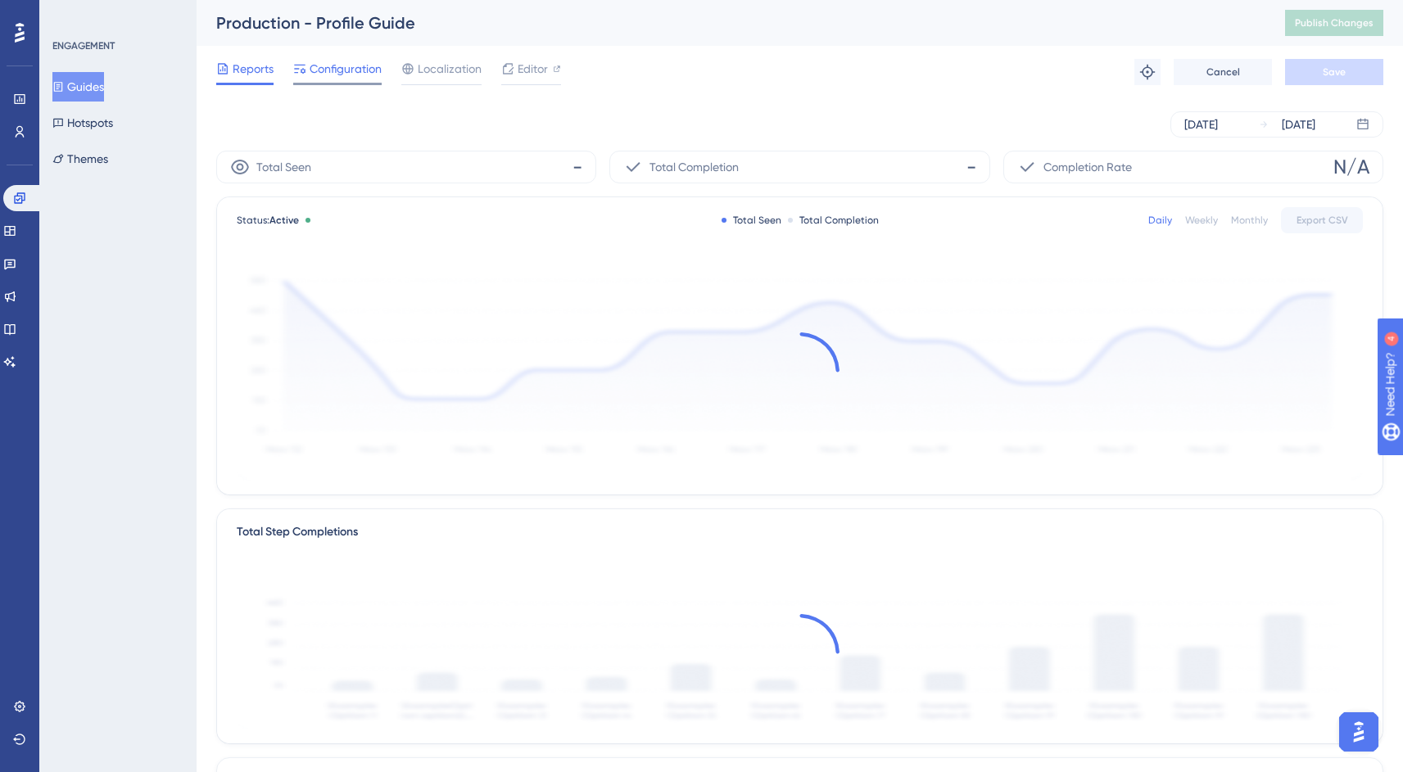
click at [328, 62] on span "Configuration" at bounding box center [346, 69] width 72 height 20
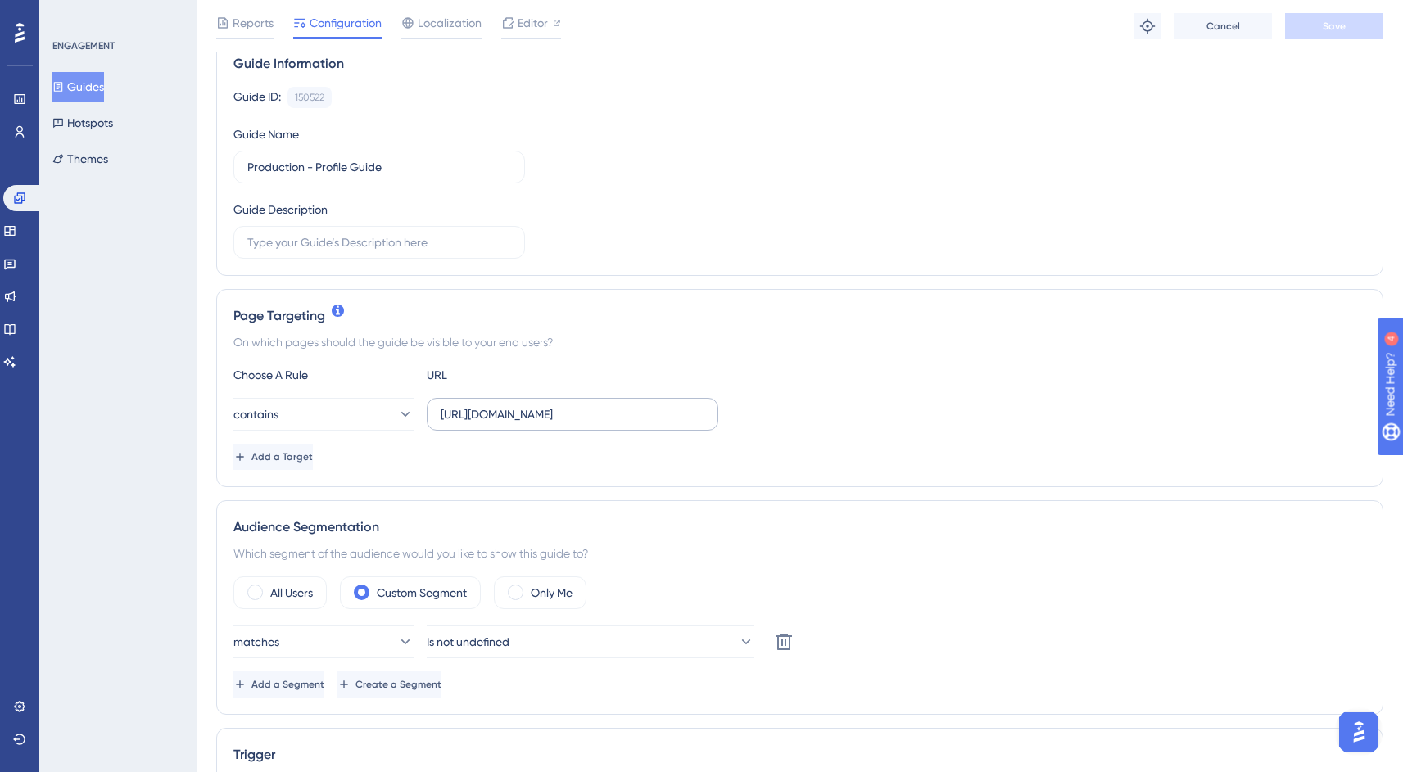
scroll to position [132, 0]
click at [639, 409] on label "[URL][DOMAIN_NAME]" at bounding box center [573, 417] width 292 height 33
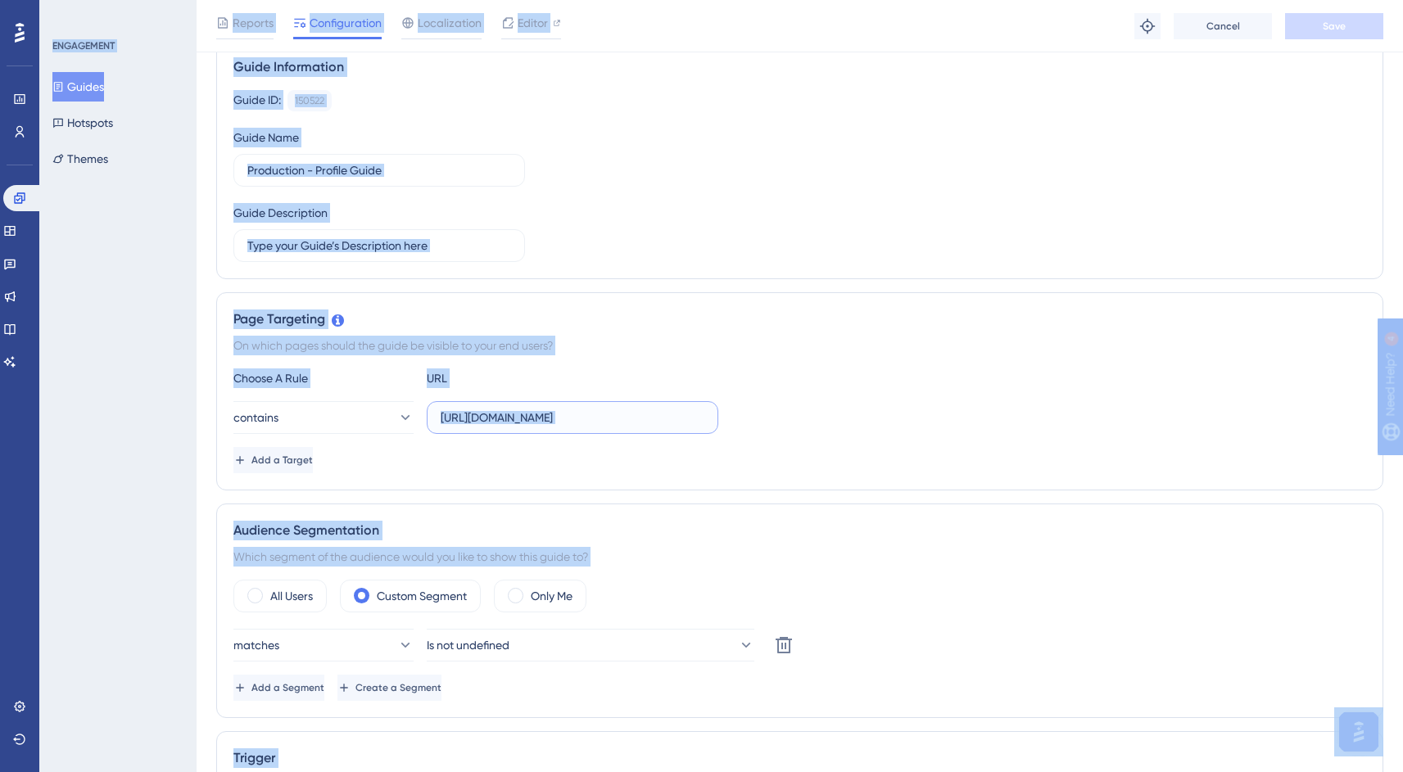
click at [638, 409] on input "[URL][DOMAIN_NAME]" at bounding box center [573, 418] width 264 height 18
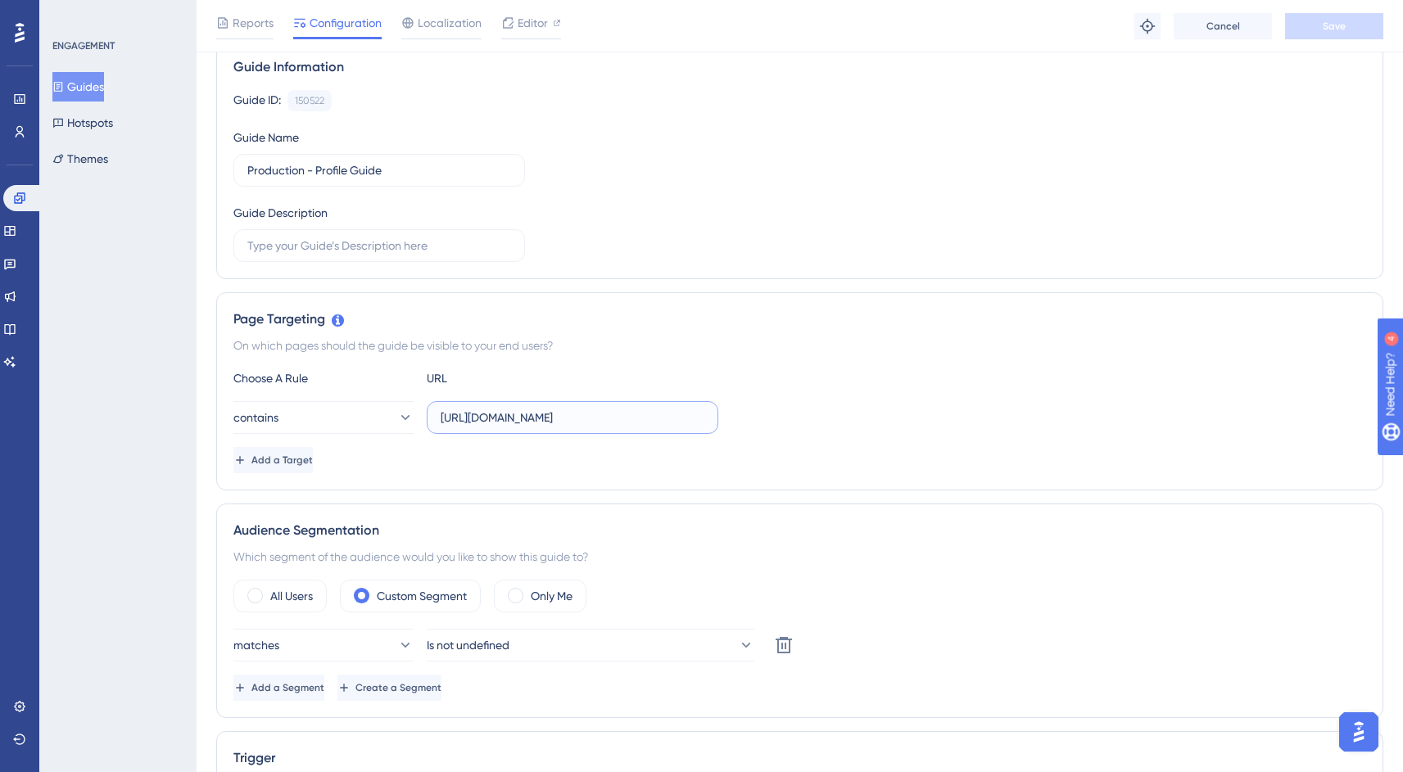
click at [635, 415] on input "[URL][DOMAIN_NAME]" at bounding box center [573, 418] width 264 height 18
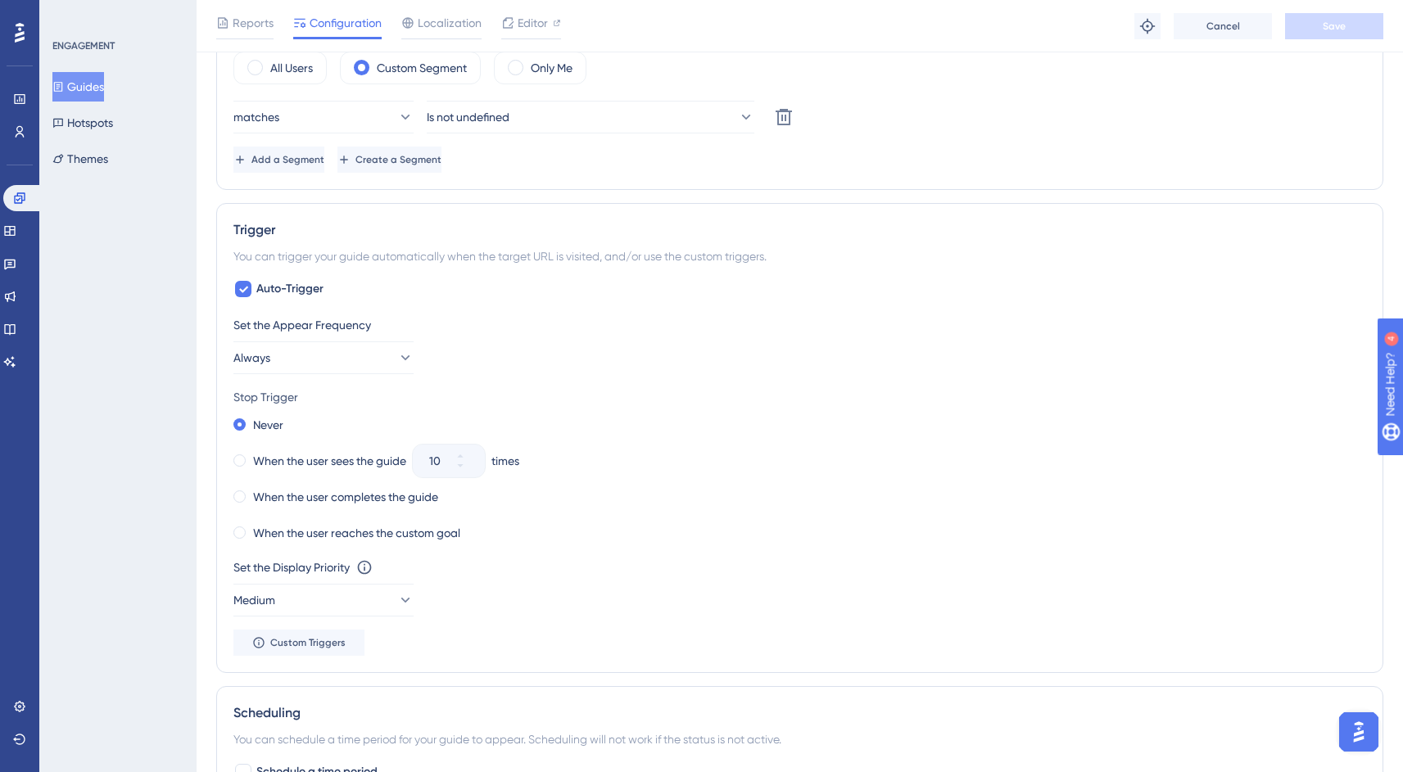
scroll to position [800, 0]
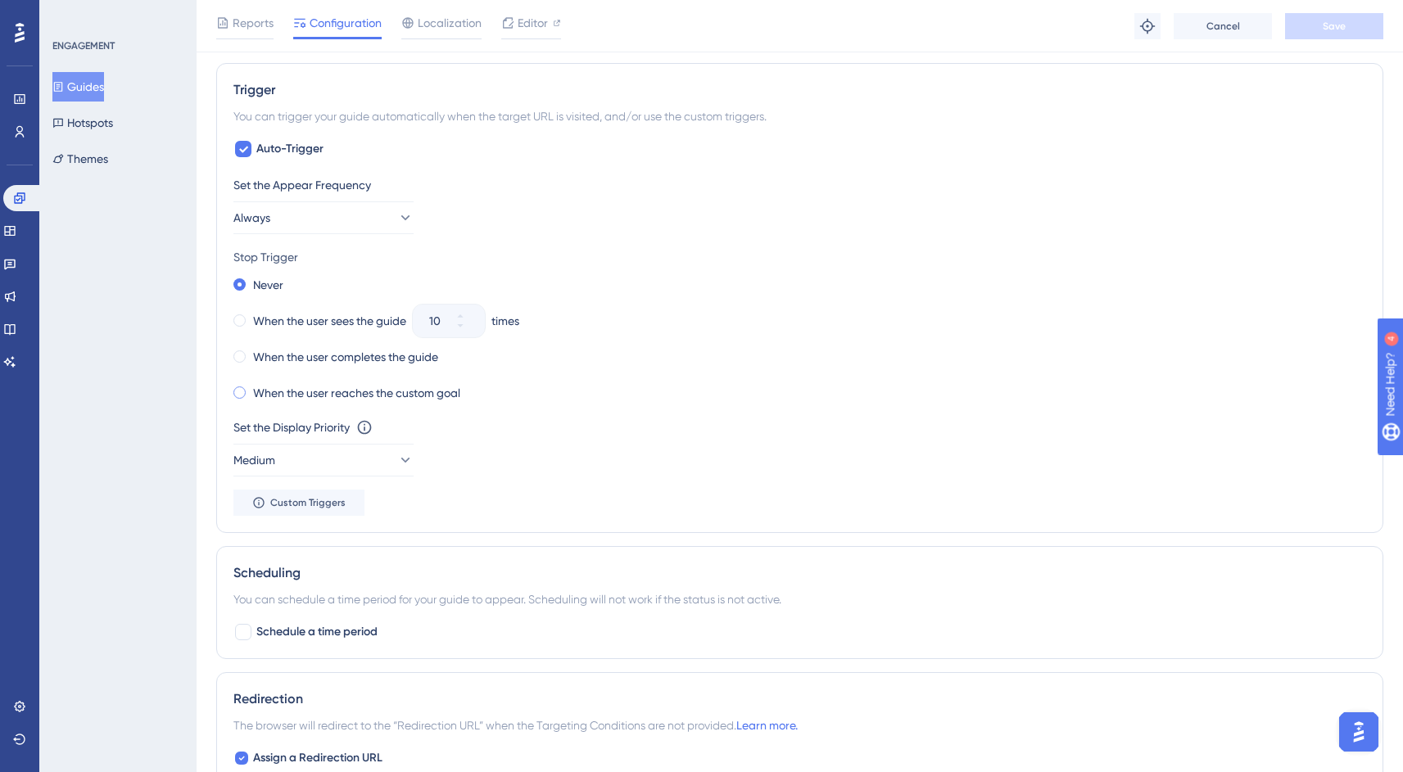
click at [425, 393] on label "When the user reaches the custom goal" at bounding box center [356, 393] width 207 height 20
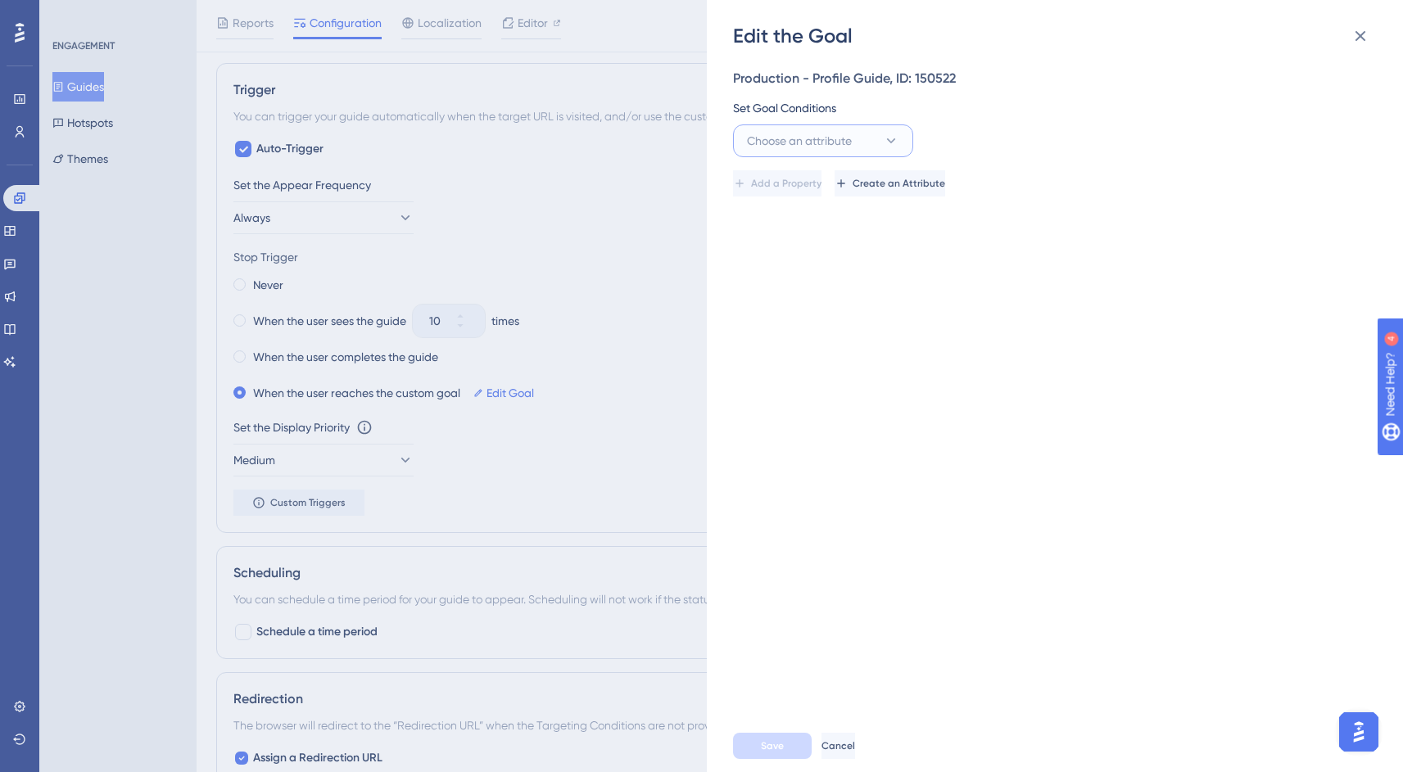
click at [872, 132] on button "Choose an attribute" at bounding box center [823, 140] width 180 height 33
click at [956, 237] on div "Production - Profile Guide, ID: 150522 Set Goal Conditions Choose an attribute …" at bounding box center [1063, 384] width 660 height 671
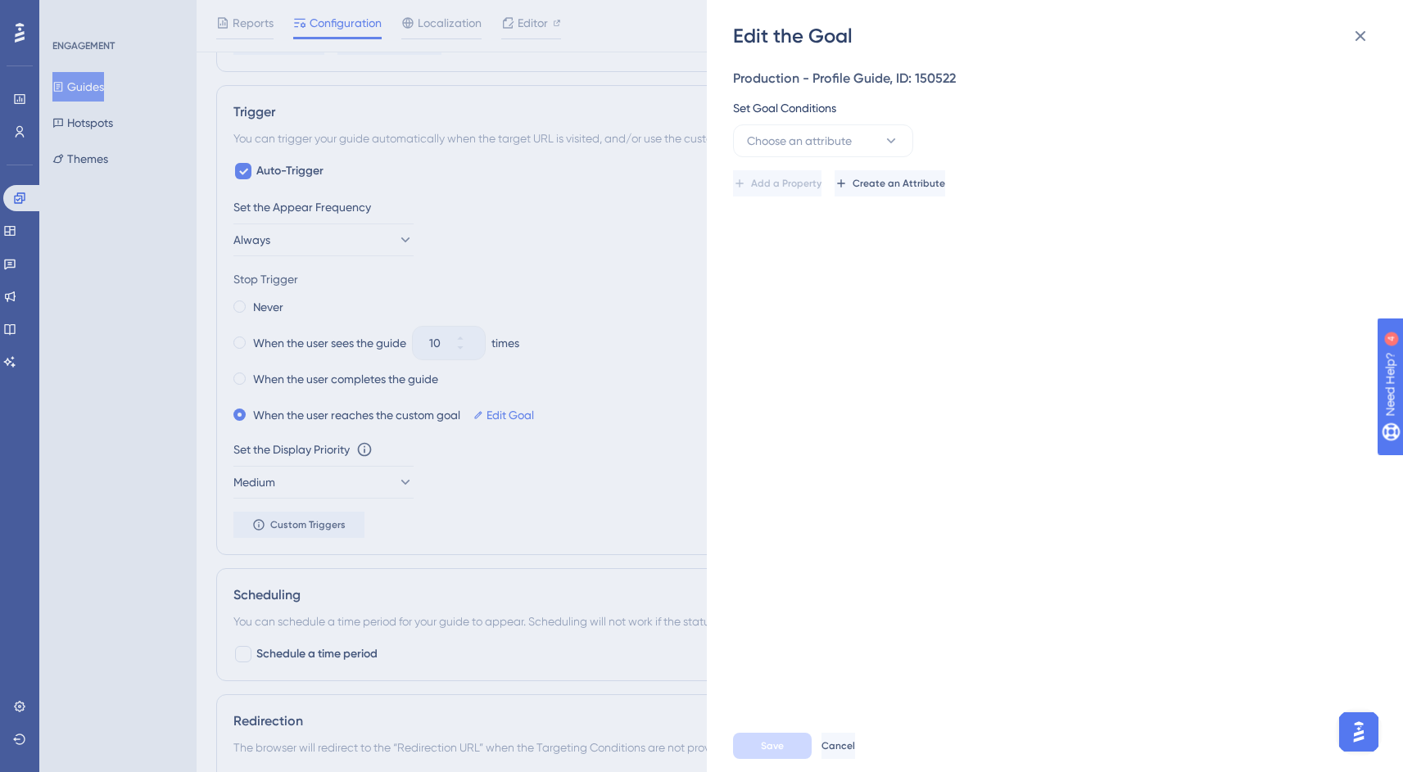
scroll to position [776, 0]
click at [945, 189] on span "Create an Attribute" at bounding box center [898, 183] width 93 height 13
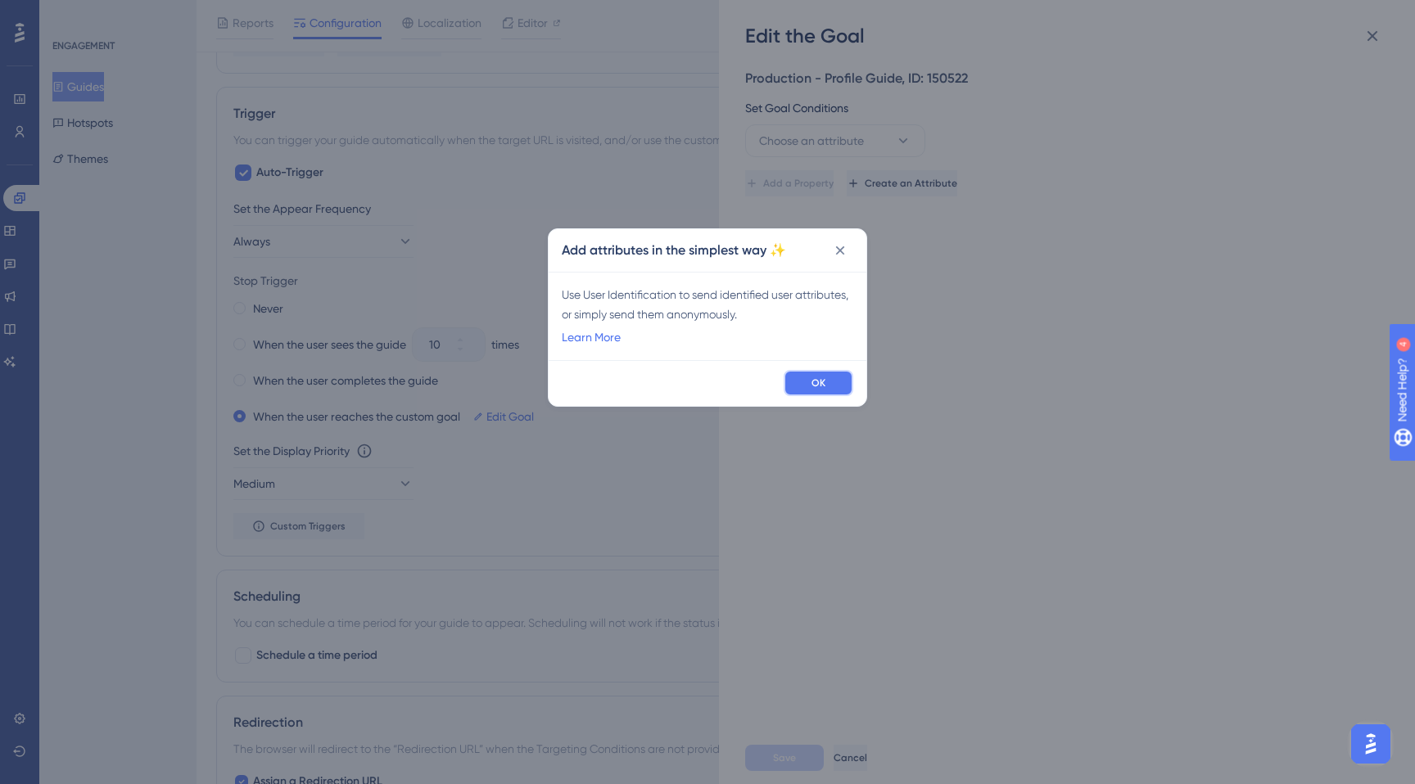
click at [786, 377] on button "OK" at bounding box center [819, 383] width 70 height 26
